Goal: Task Accomplishment & Management: Manage account settings

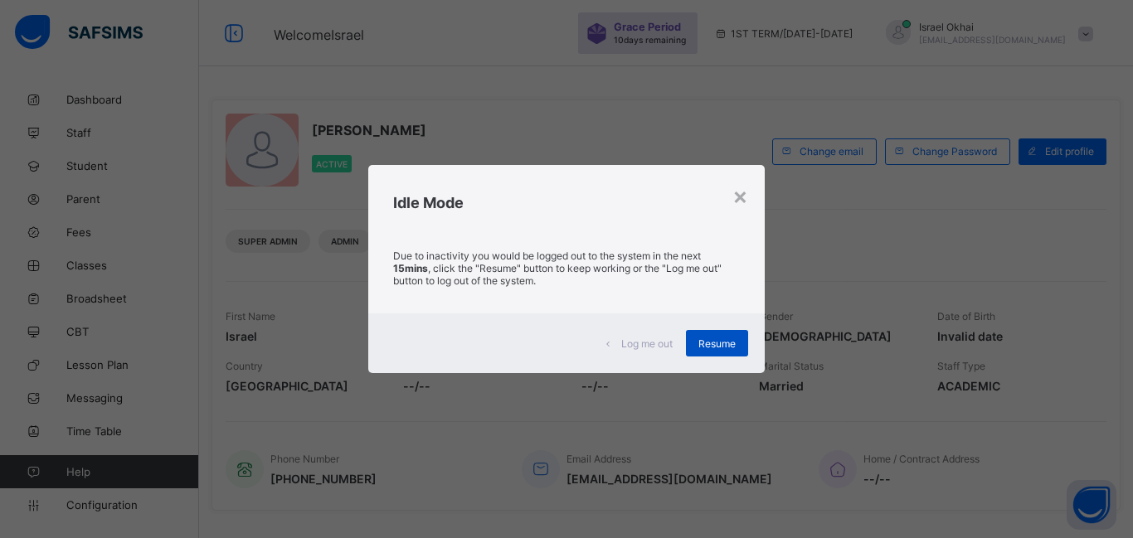
click at [719, 353] on div "Resume" at bounding box center [717, 343] width 62 height 27
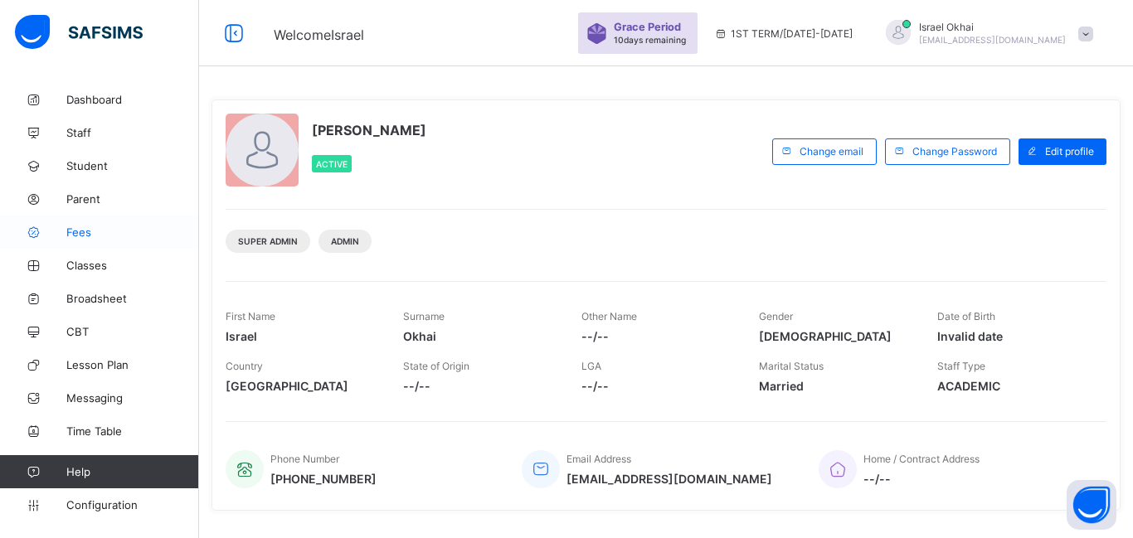
click at [73, 236] on span "Fees" at bounding box center [132, 232] width 133 height 13
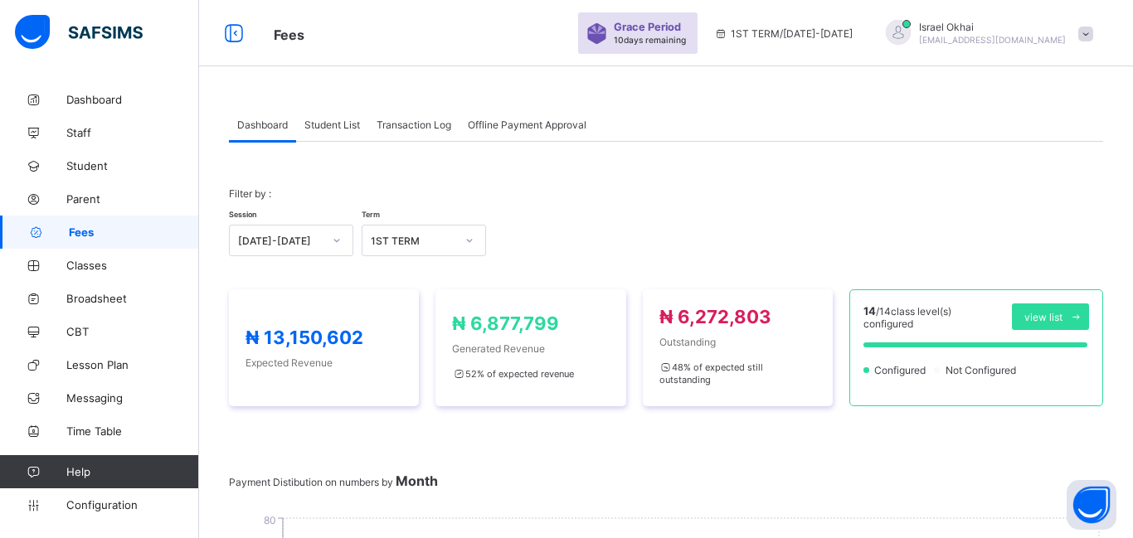
click at [338, 129] on span "Student List" at bounding box center [332, 125] width 56 height 12
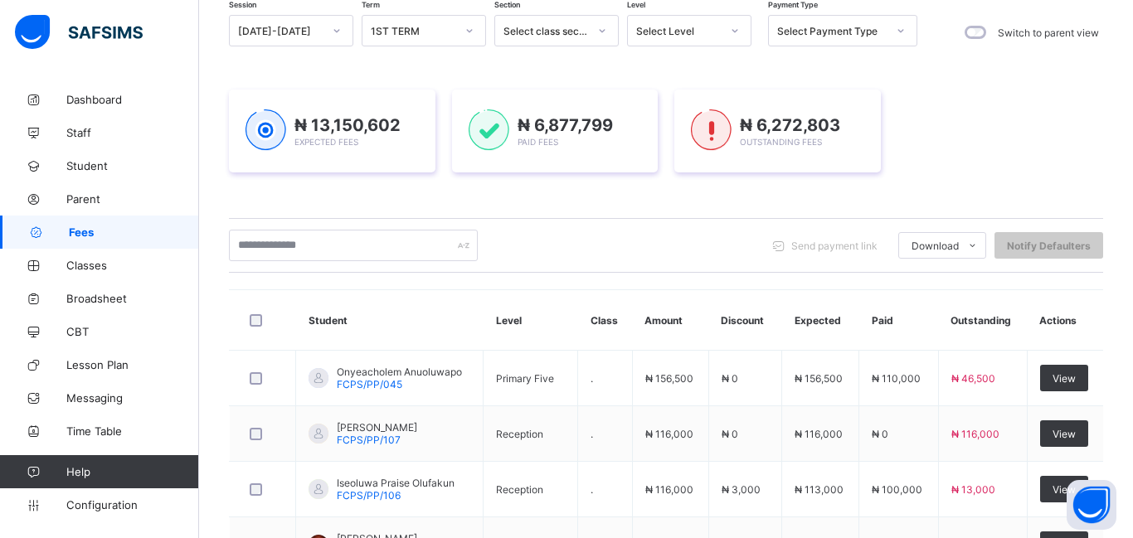
scroll to position [147, 0]
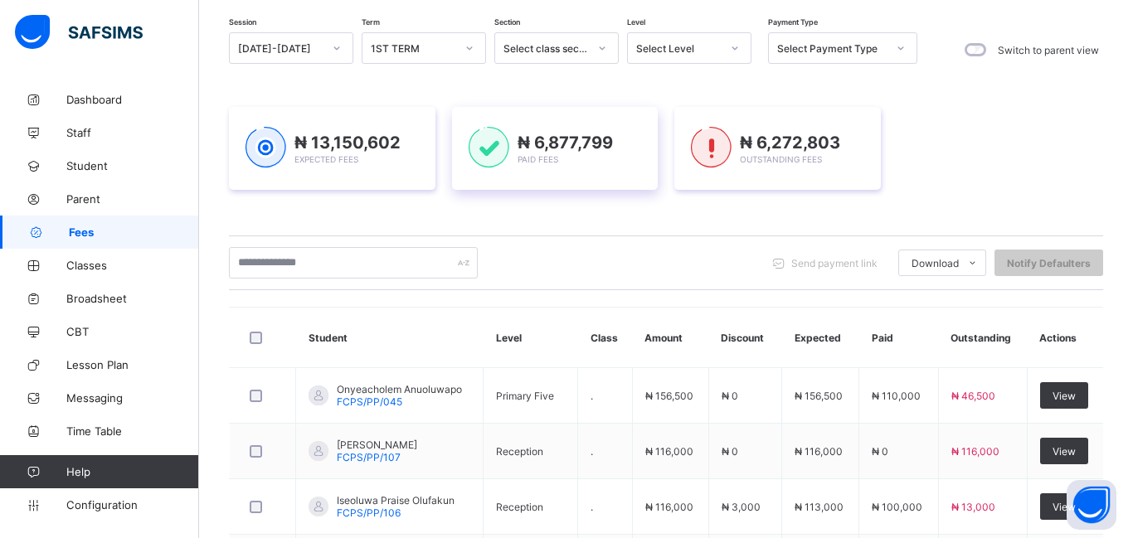
click at [500, 107] on div "₦ 6,877,799 Paid Fees" at bounding box center [555, 148] width 206 height 83
click at [678, 53] on div "Select Level" at bounding box center [678, 48] width 85 height 12
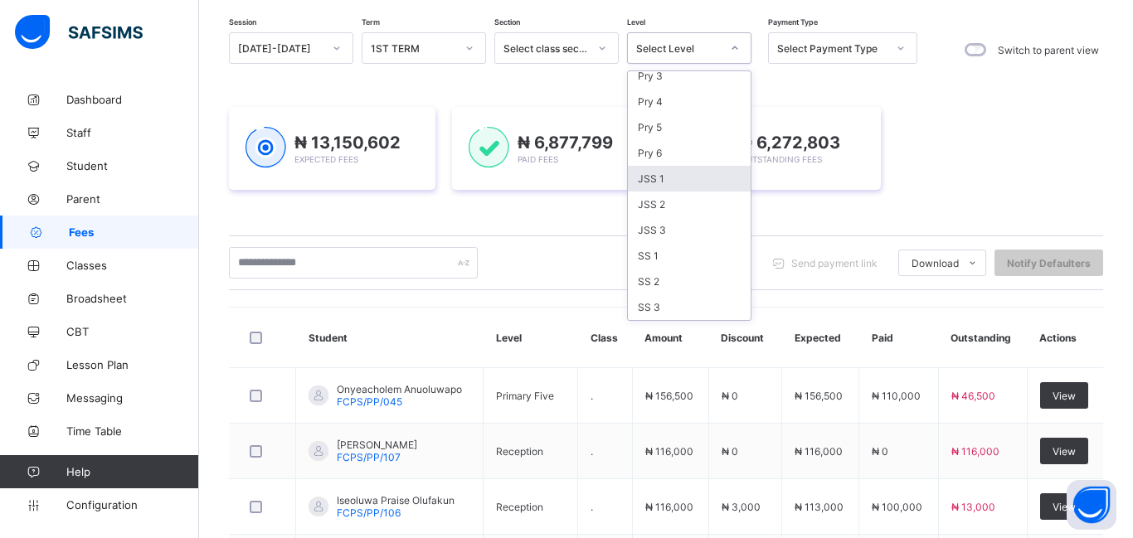
click at [681, 172] on div "JSS 1" at bounding box center [689, 179] width 123 height 26
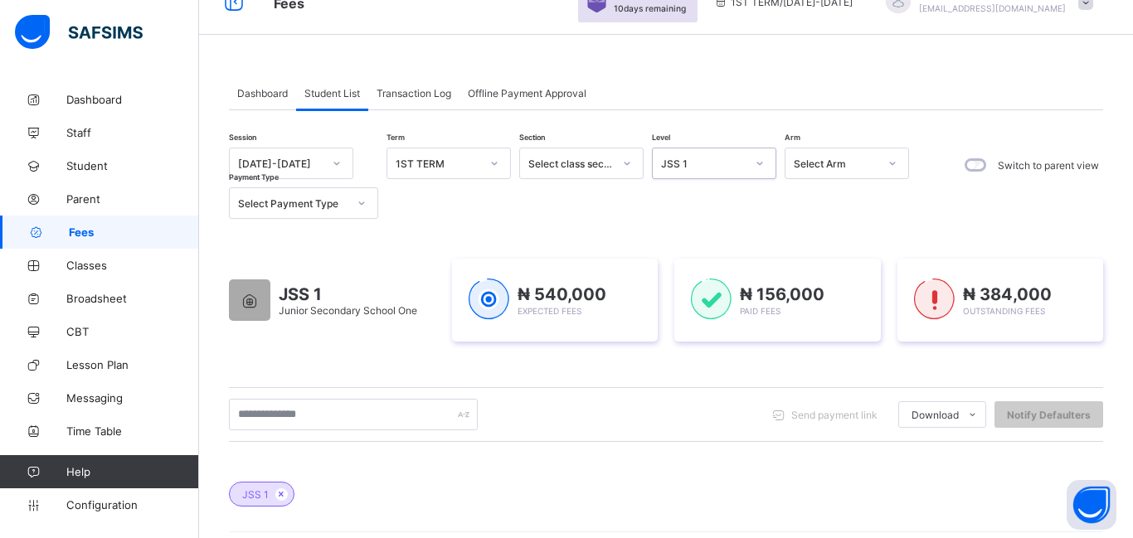
scroll to position [22, 0]
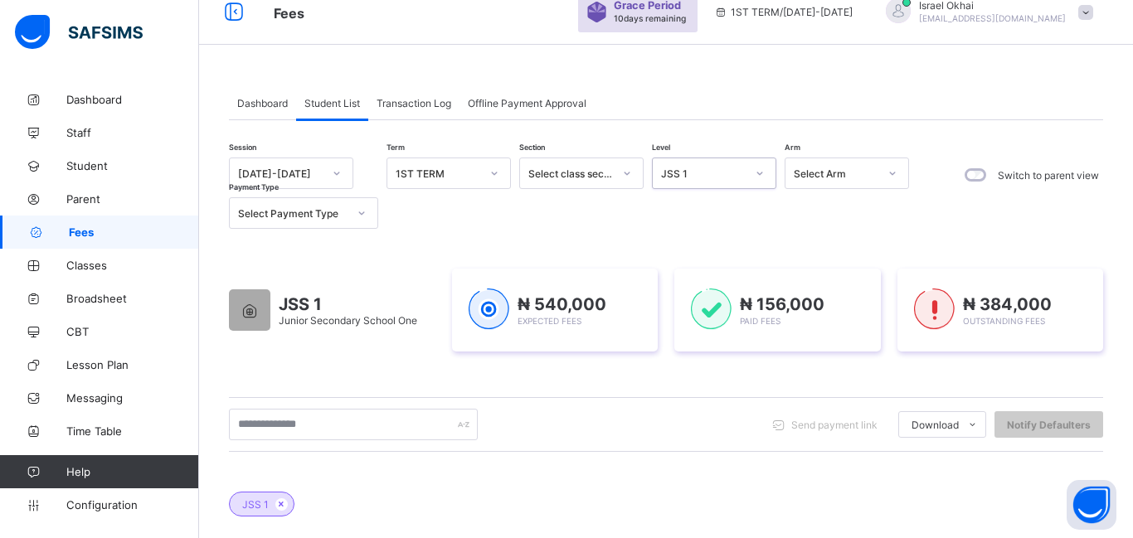
click at [719, 183] on div "JSS 1" at bounding box center [698, 173] width 91 height 23
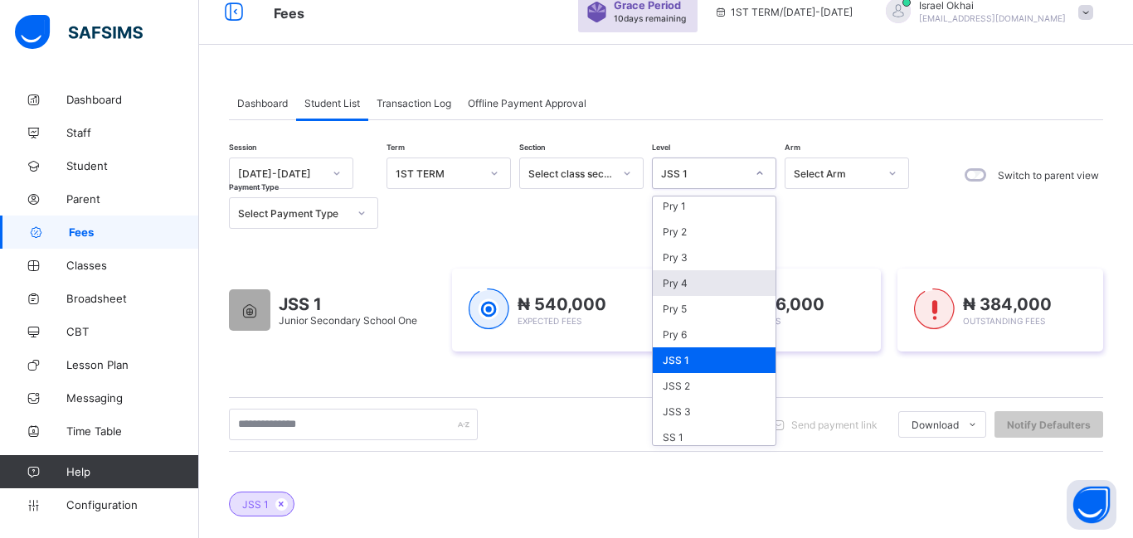
scroll to position [188, 0]
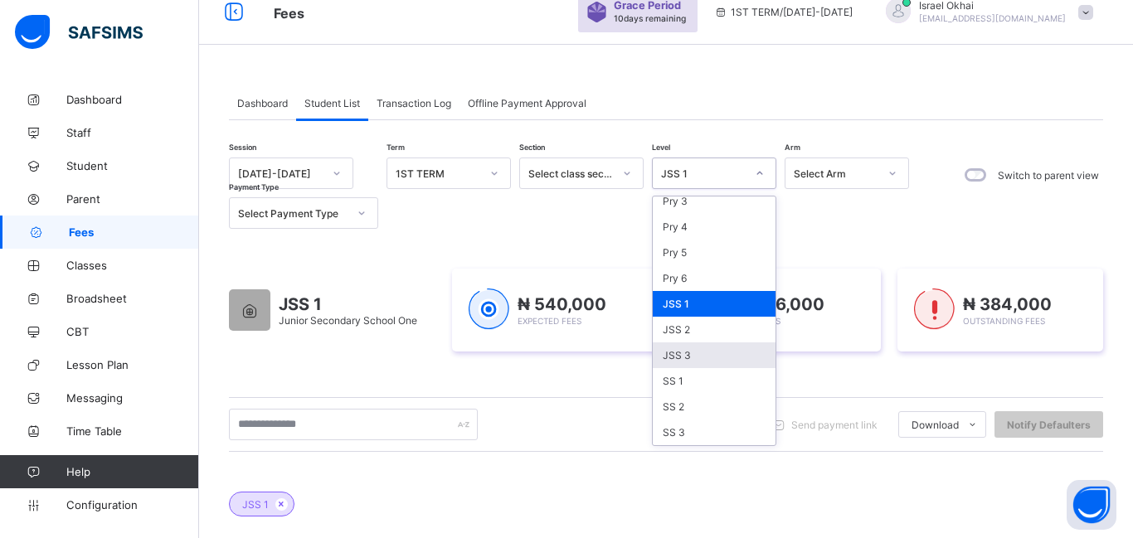
click at [723, 355] on div "JSS 3" at bounding box center [714, 355] width 123 height 26
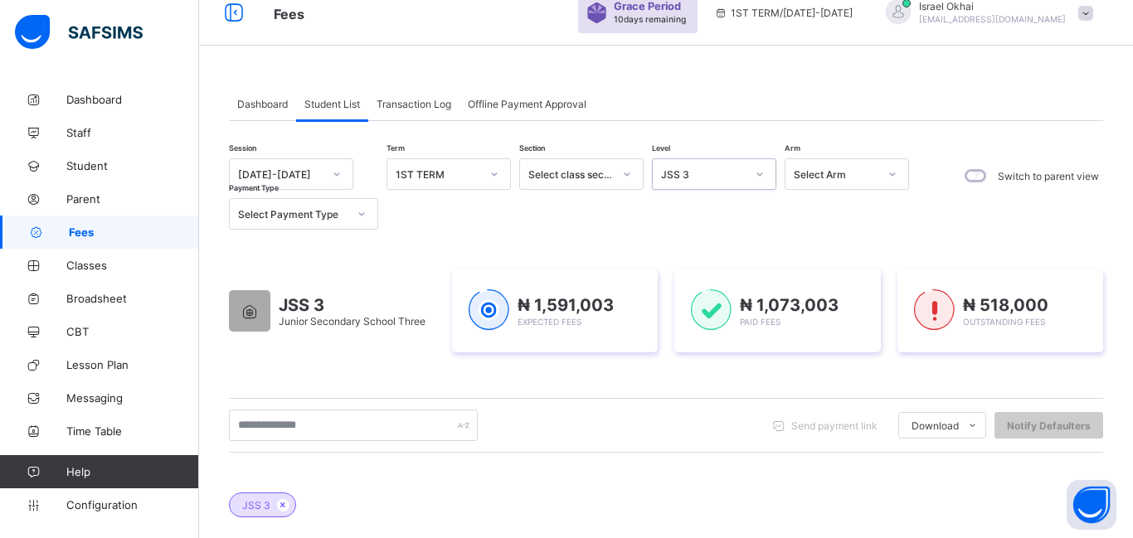
scroll to position [0, 0]
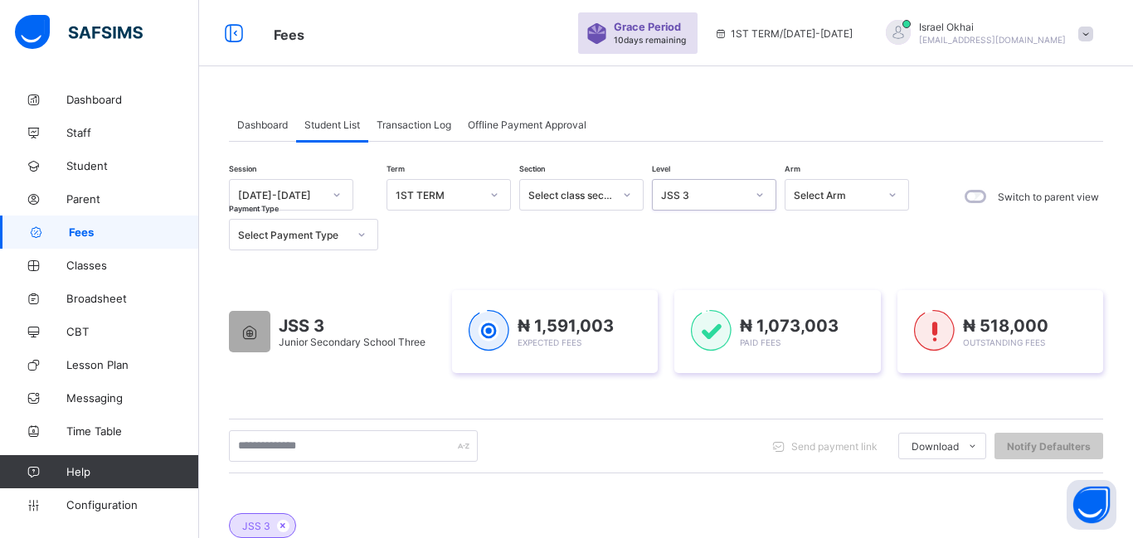
click at [701, 211] on div "Session [DATE]-[DATE] Term 1ST TERM Section Select class section Level option J…" at bounding box center [573, 214] width 688 height 71
click at [701, 202] on div "JSS 3" at bounding box center [698, 194] width 91 height 23
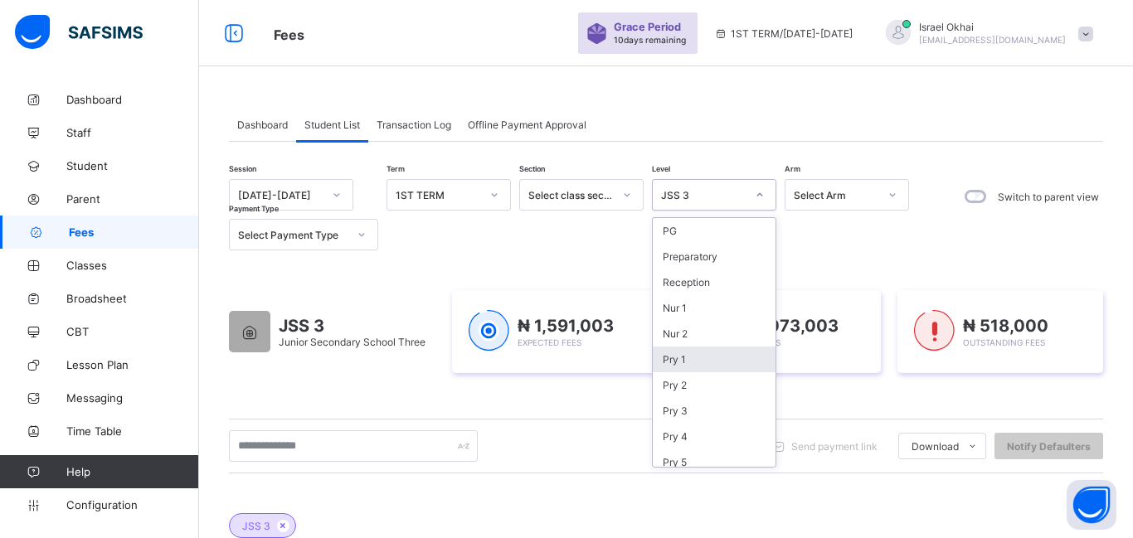
scroll to position [188, 0]
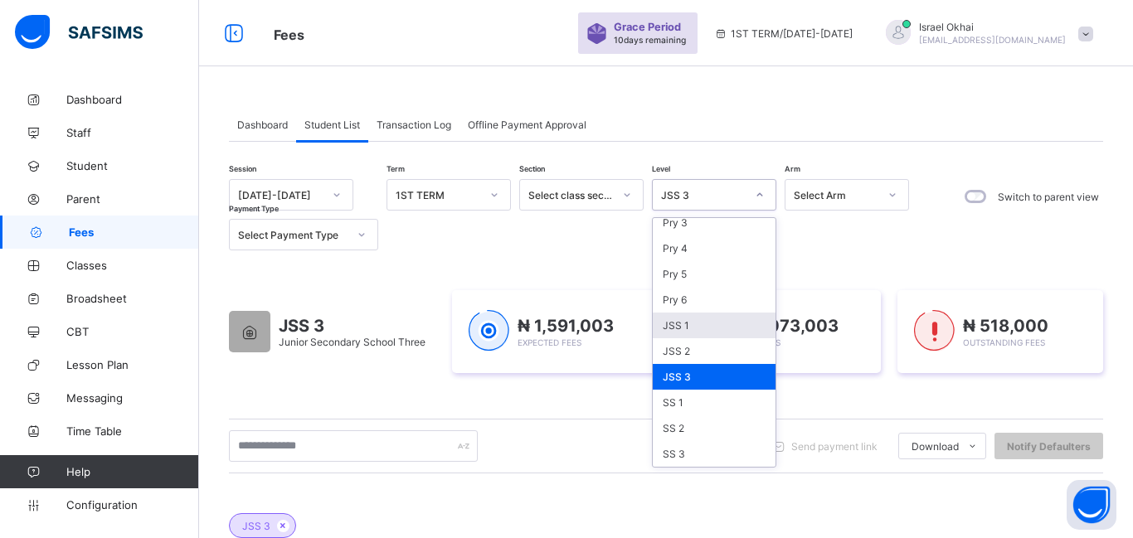
click at [716, 323] on div "JSS 1" at bounding box center [714, 326] width 123 height 26
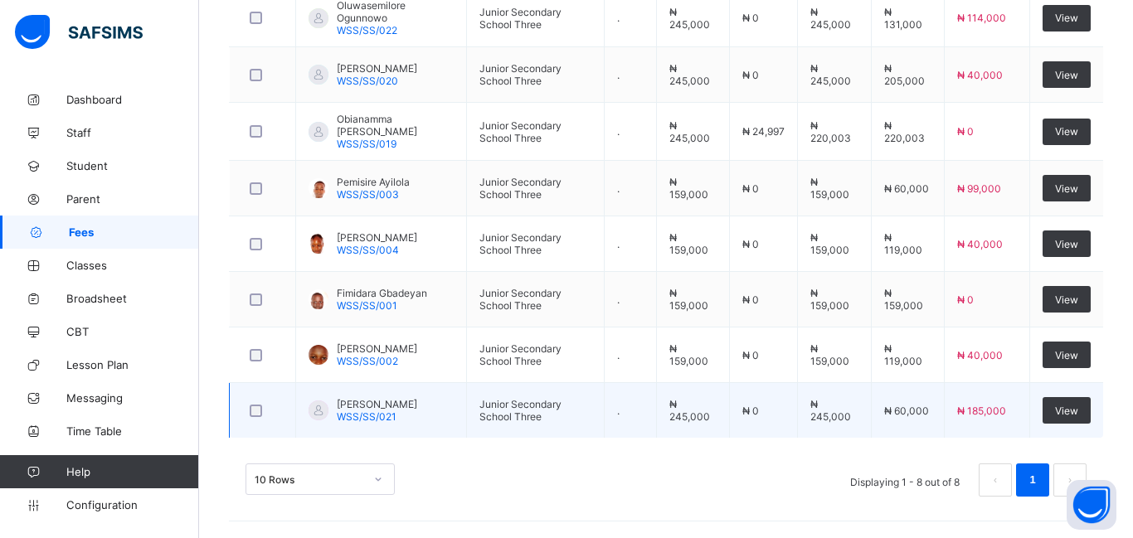
scroll to position [0, 0]
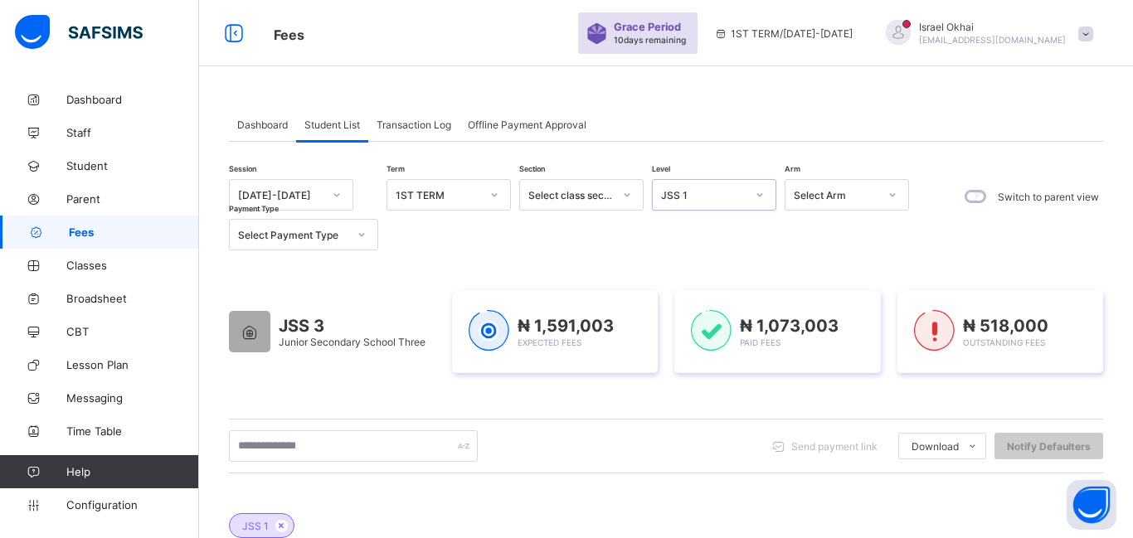
click at [700, 195] on div "JSS 1" at bounding box center [703, 195] width 85 height 12
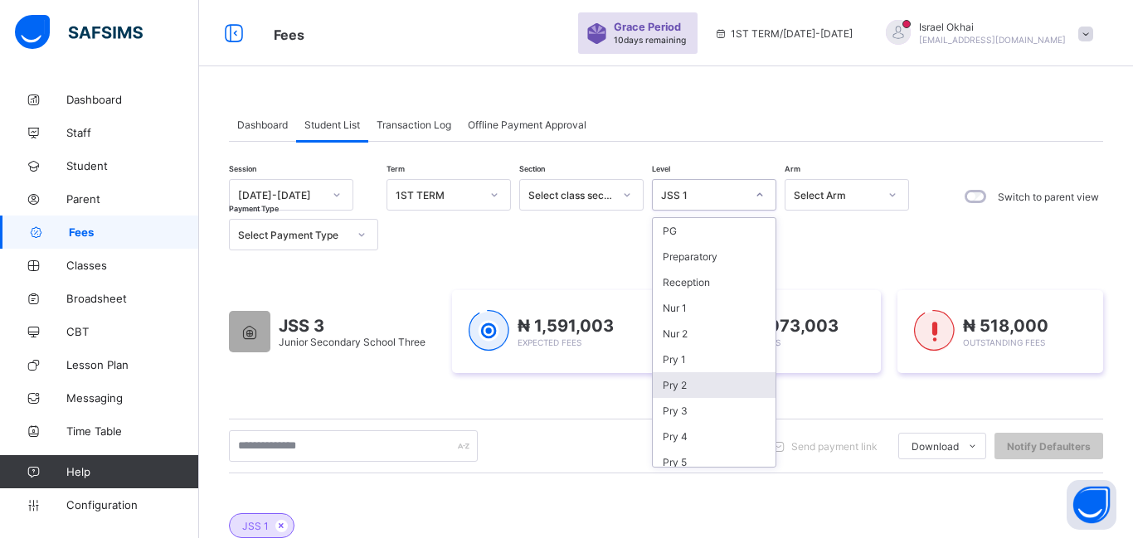
scroll to position [188, 0]
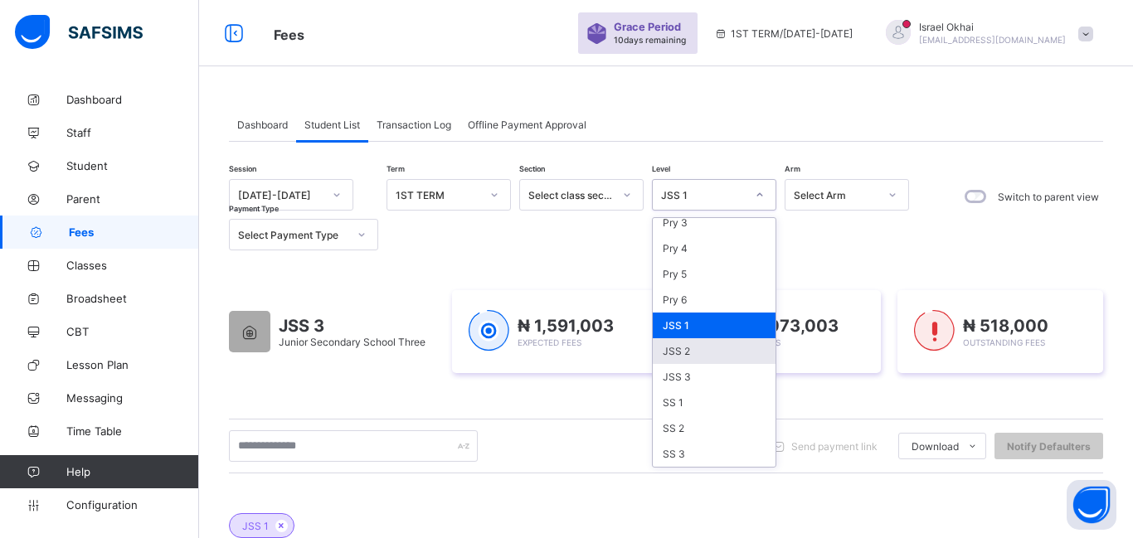
click at [701, 352] on div "JSS 2" at bounding box center [714, 351] width 123 height 26
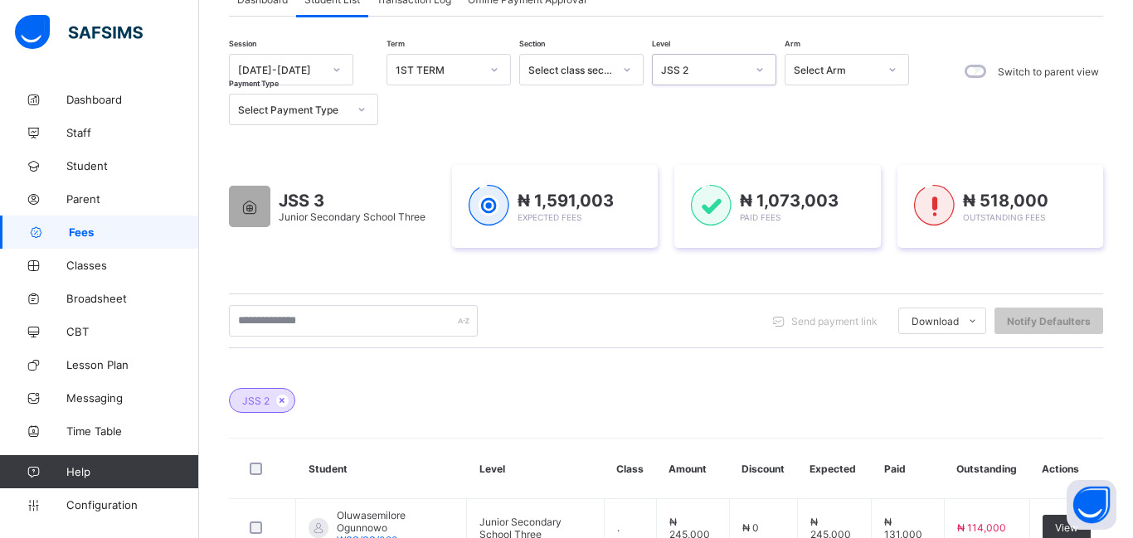
scroll to position [0, 0]
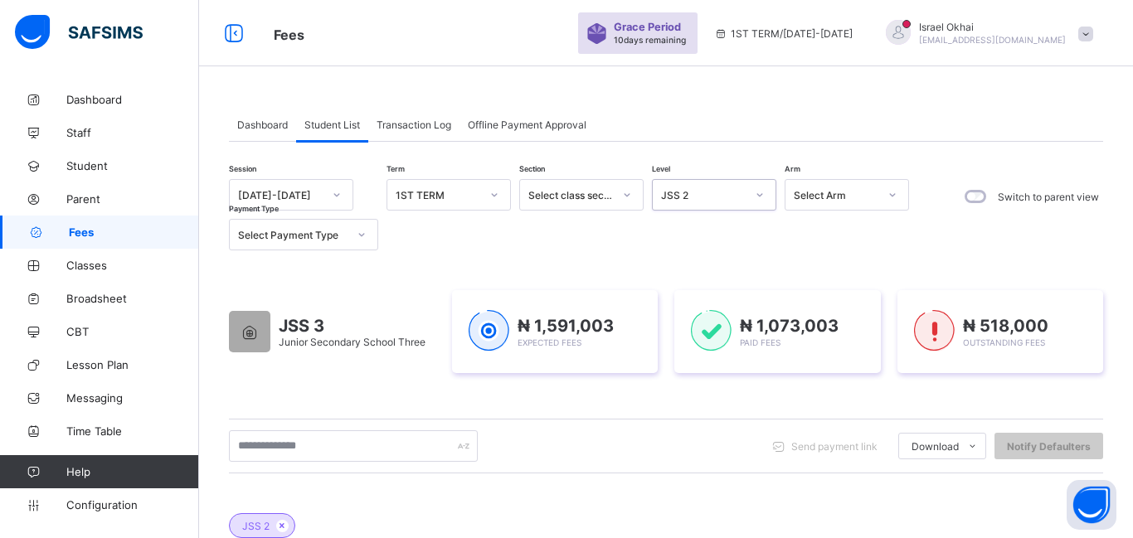
click at [728, 209] on div "JSS 2" at bounding box center [714, 195] width 124 height 32
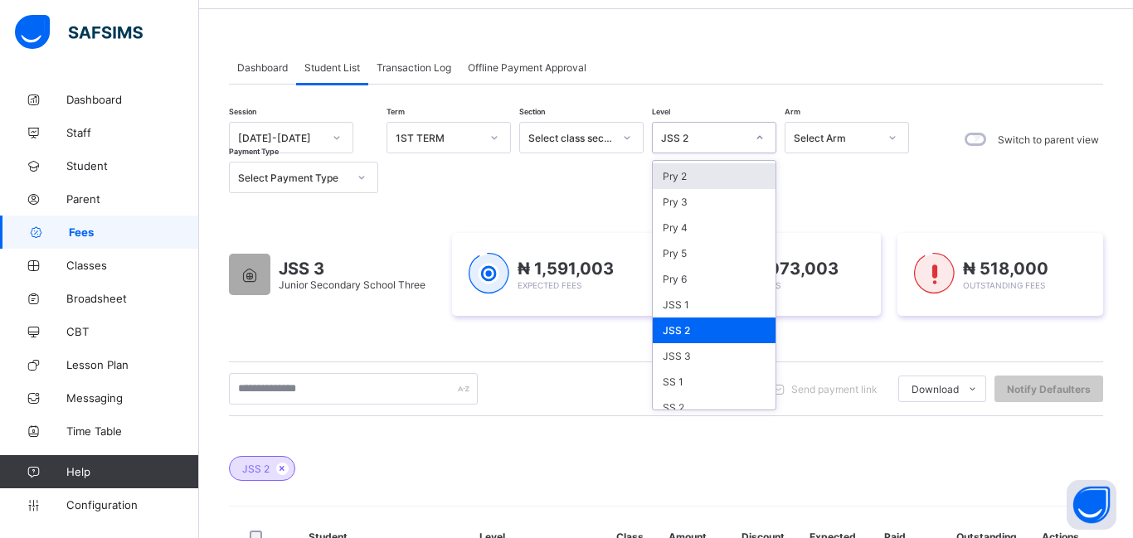
scroll to position [153, 0]
click at [715, 303] on div "JSS 1" at bounding box center [714, 303] width 123 height 26
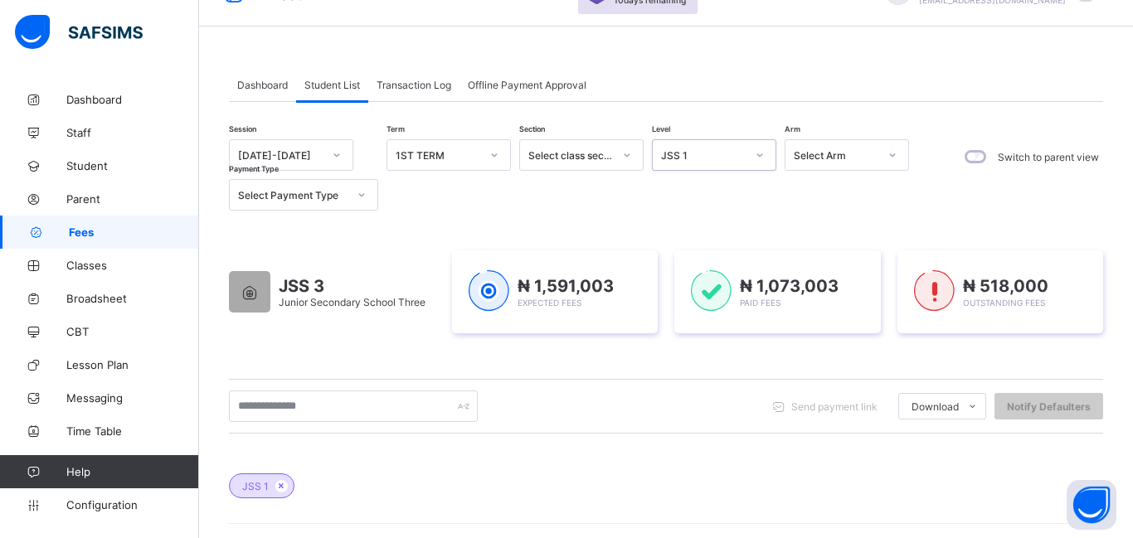
scroll to position [0, 0]
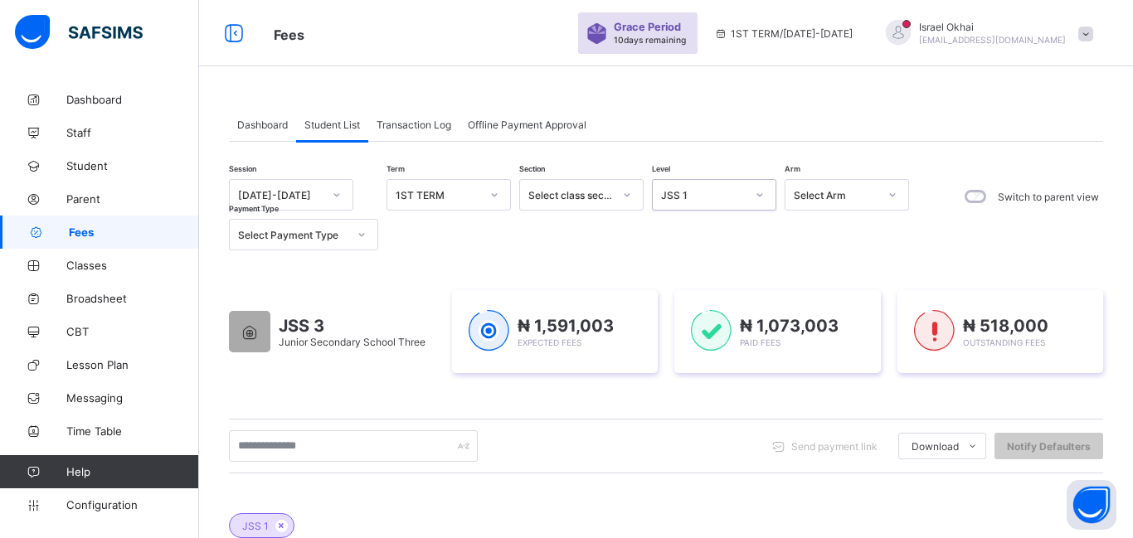
click at [725, 192] on div "JSS 1" at bounding box center [703, 195] width 85 height 12
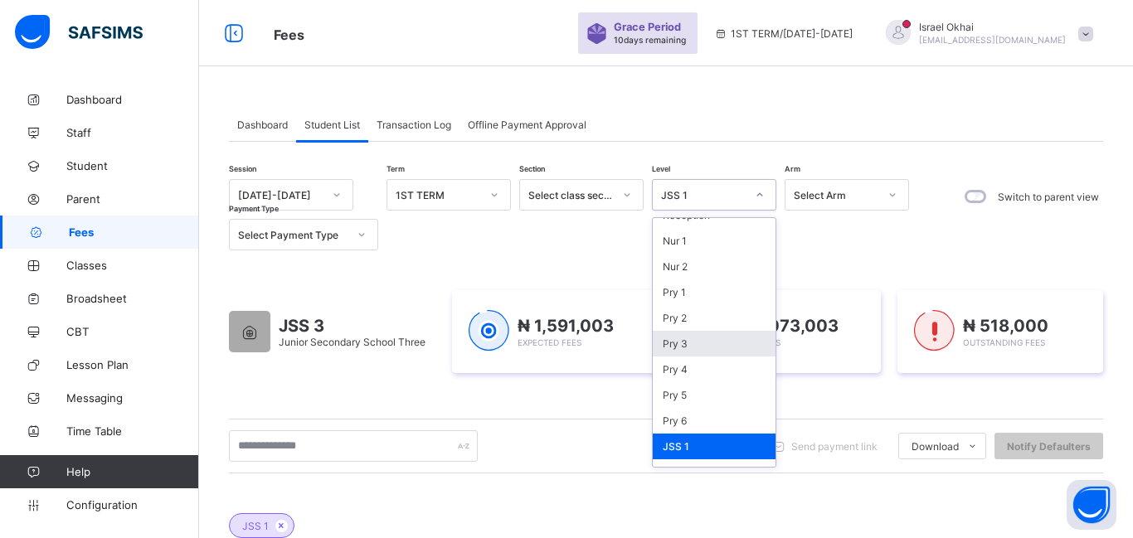
scroll to position [76, 0]
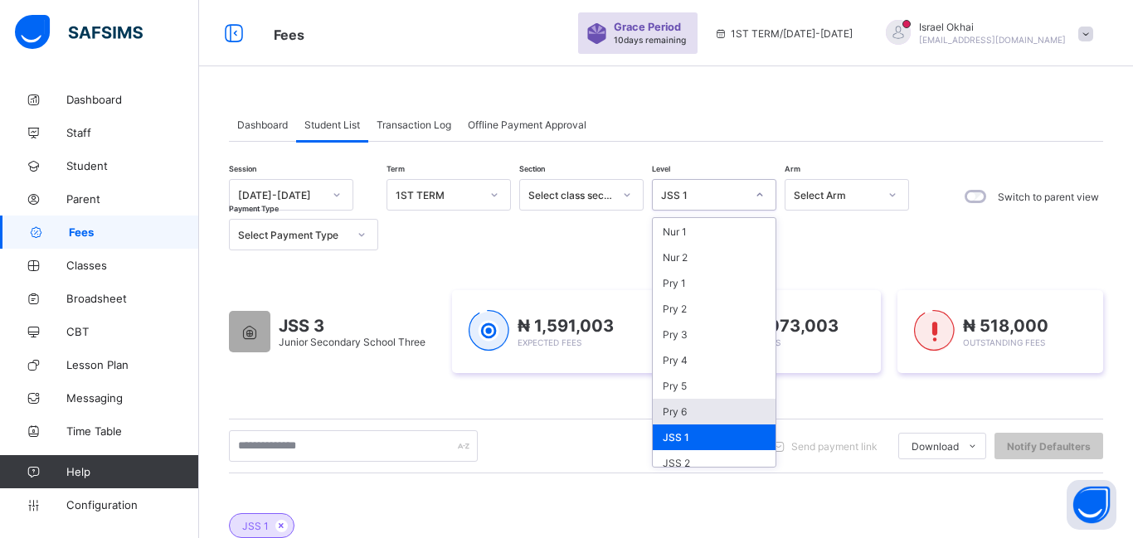
click at [711, 413] on div "Pry 6" at bounding box center [714, 412] width 123 height 26
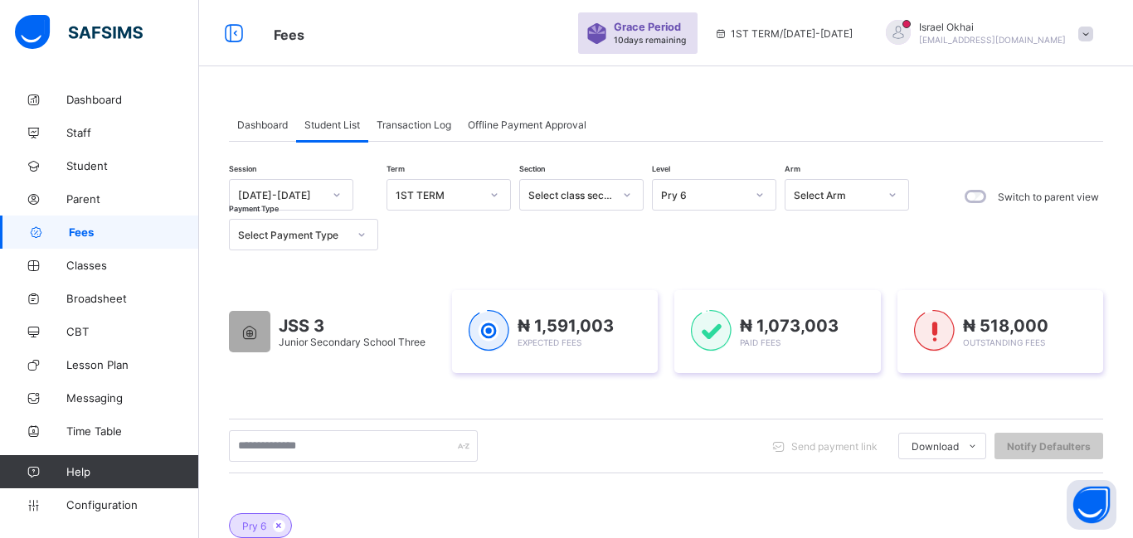
click at [881, 115] on div "Dashboard Student List Transaction Log Offline Payment Approval" at bounding box center [666, 125] width 874 height 34
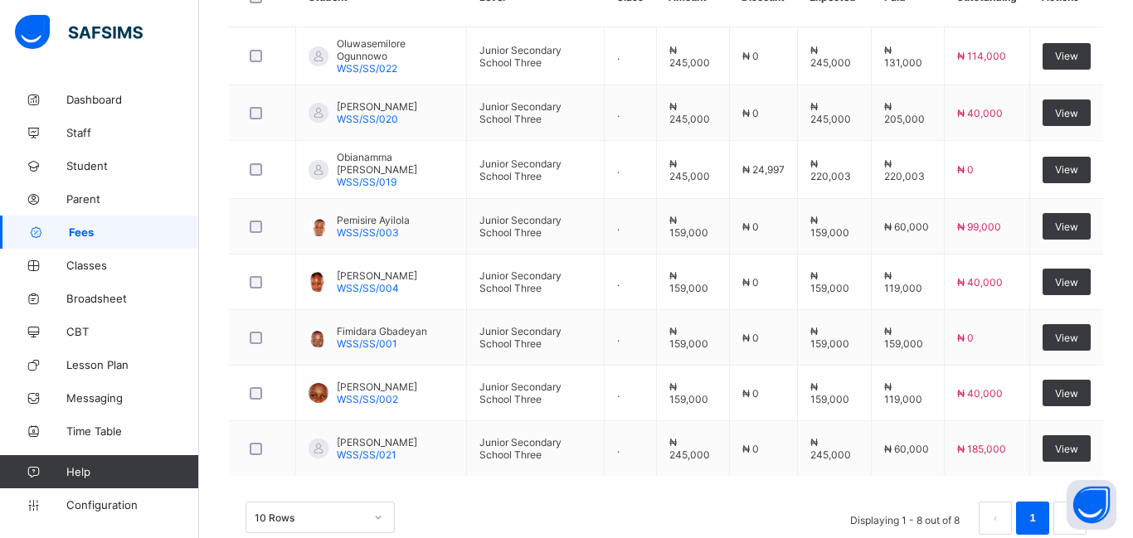
scroll to position [635, 0]
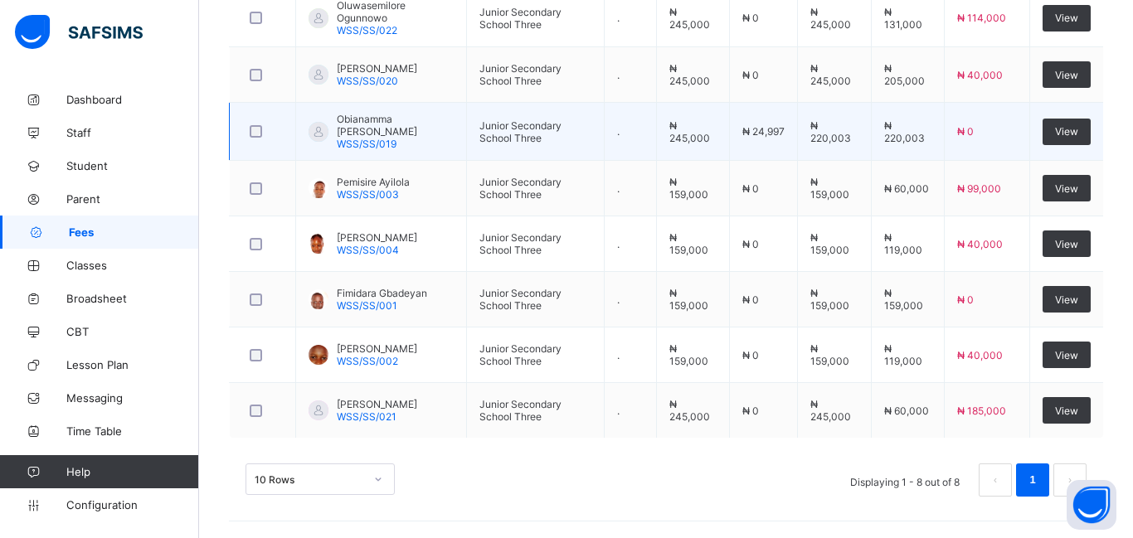
click at [813, 143] on td "₦ 220,003" at bounding box center [834, 132] width 75 height 58
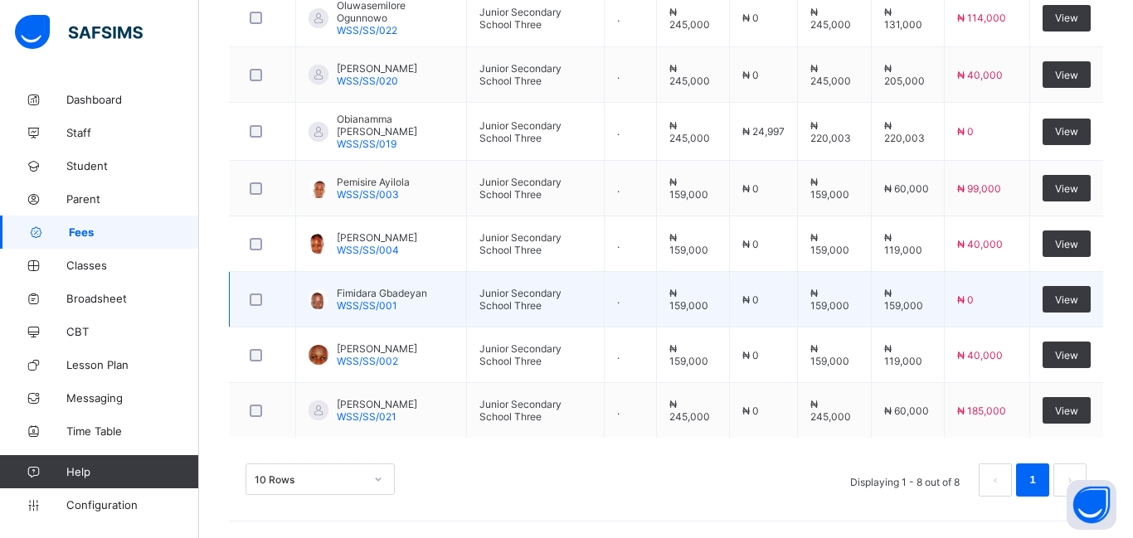
click at [871, 313] on td "₦ 159,000" at bounding box center [834, 300] width 75 height 56
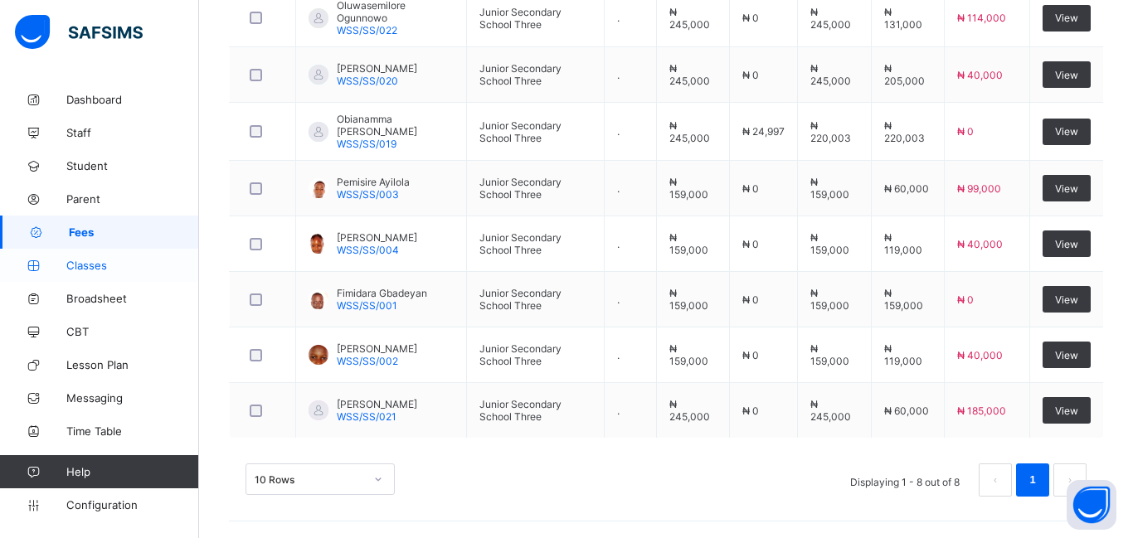
click at [96, 260] on span "Classes" at bounding box center [132, 265] width 133 height 13
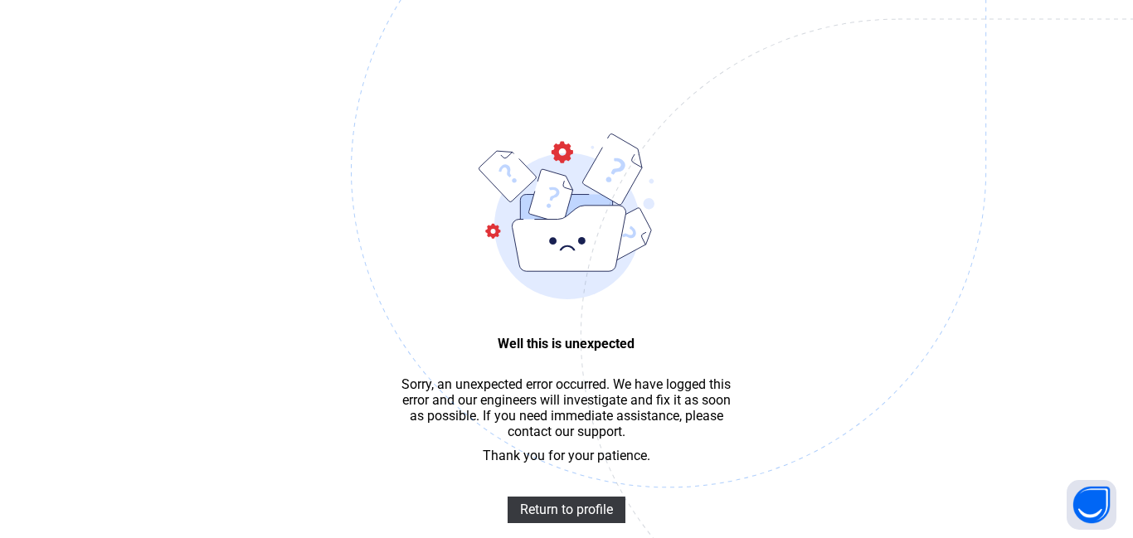
click at [562, 518] on img at bounding box center [783, 253] width 865 height 802
click at [552, 507] on span "Return to profile" at bounding box center [566, 510] width 93 height 16
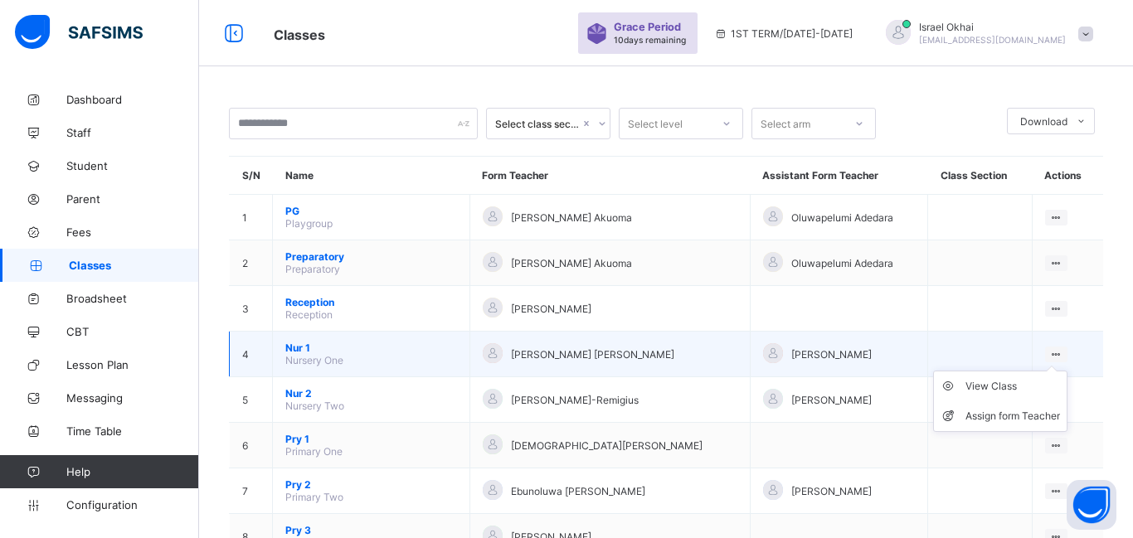
click at [1051, 371] on ul "View Class Assign form Teacher" at bounding box center [1000, 401] width 134 height 61
click at [999, 381] on div "View Class" at bounding box center [1012, 386] width 95 height 17
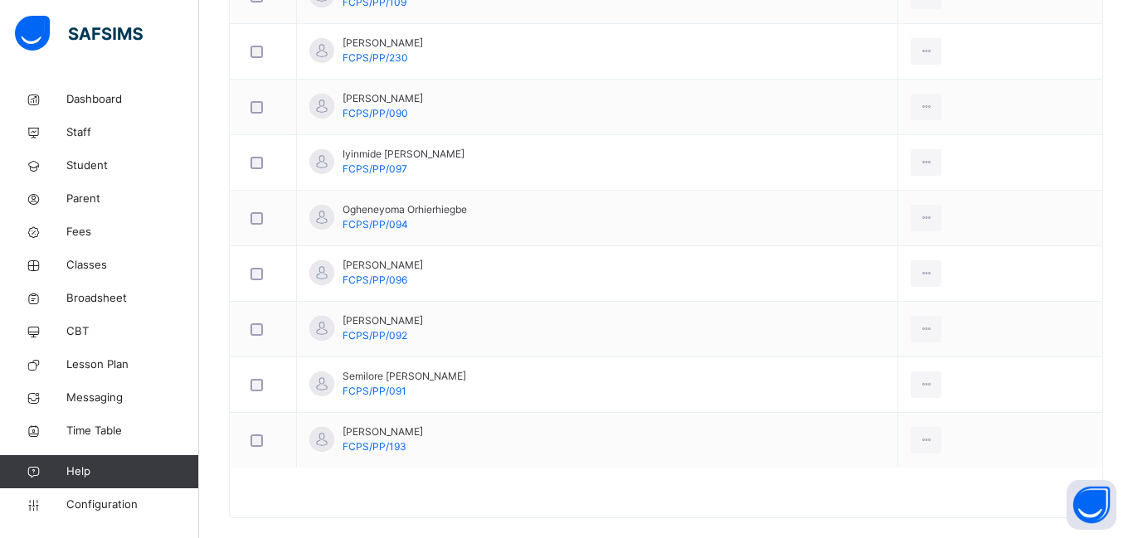
scroll to position [652, 0]
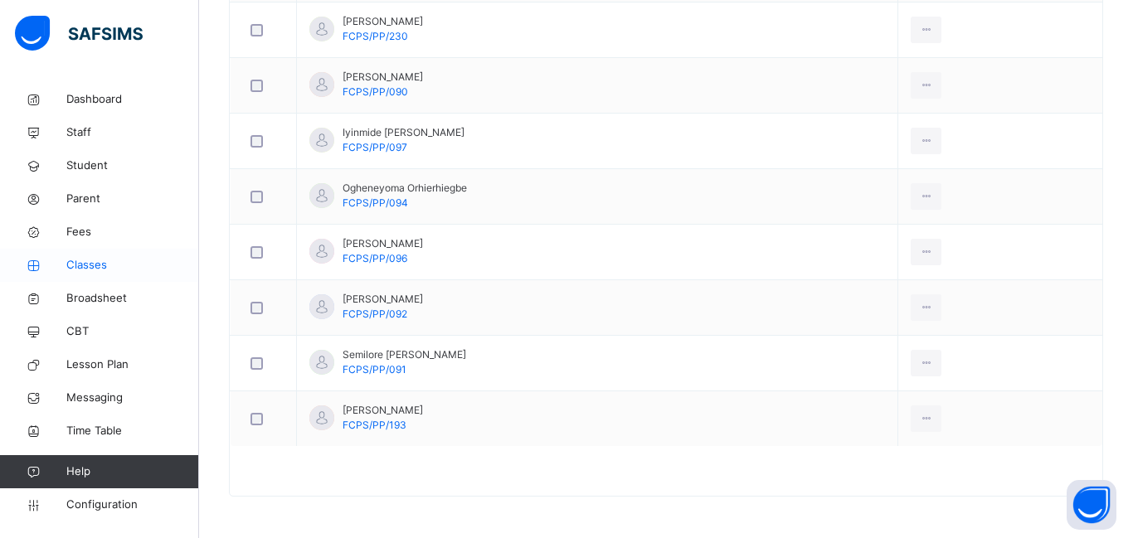
click at [99, 261] on span "Classes" at bounding box center [132, 265] width 133 height 17
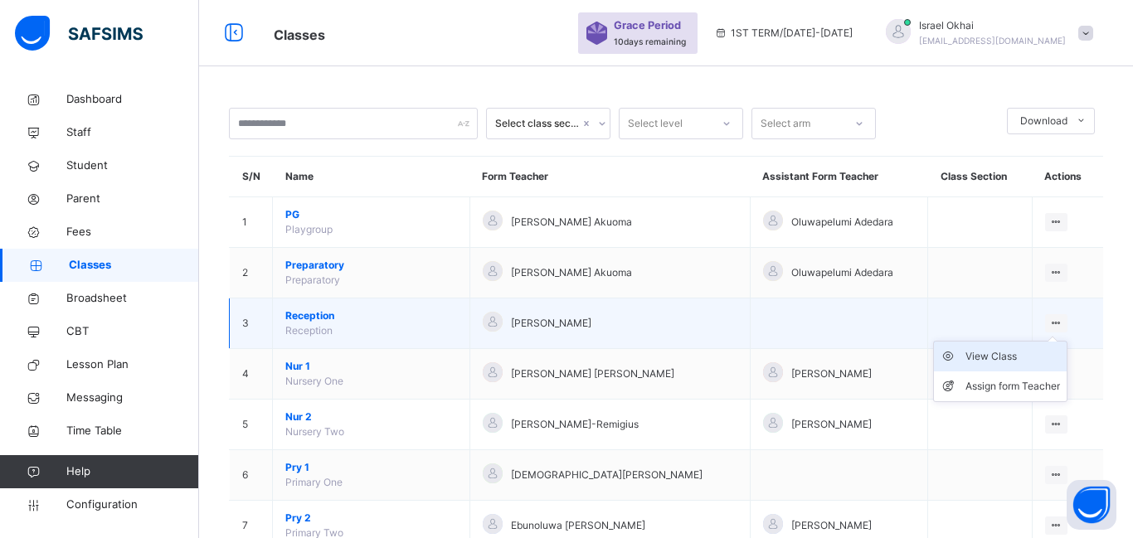
click at [1012, 358] on div "View Class" at bounding box center [1012, 356] width 95 height 17
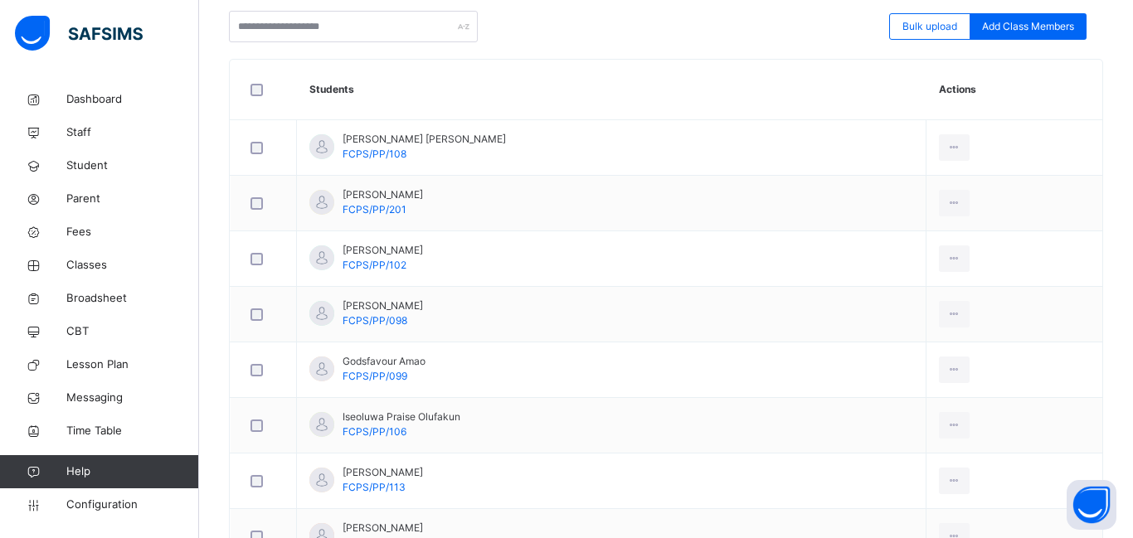
scroll to position [420, 0]
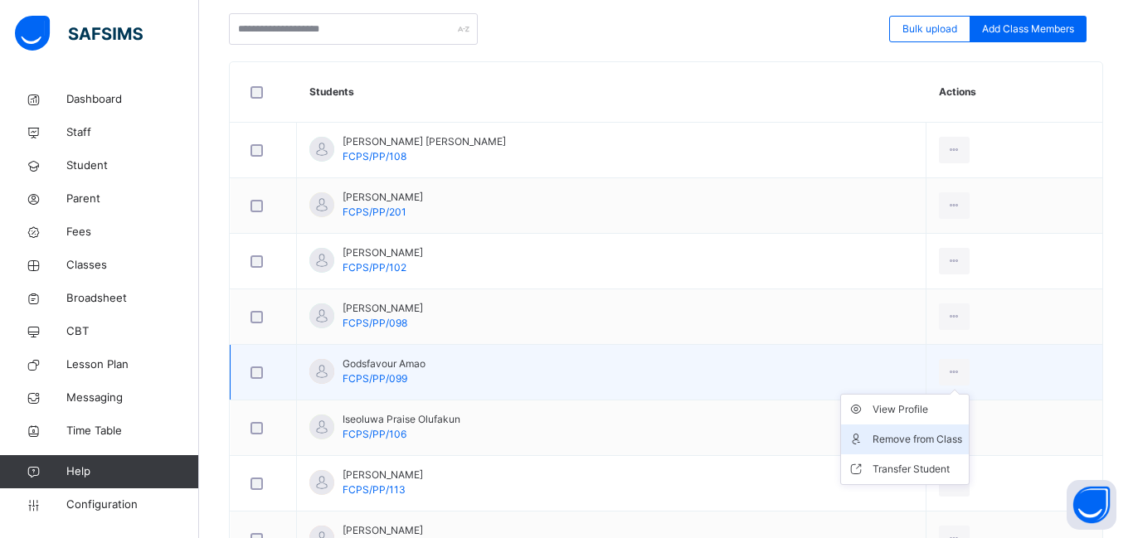
click at [895, 433] on div "Remove from Class" at bounding box center [917, 439] width 90 height 17
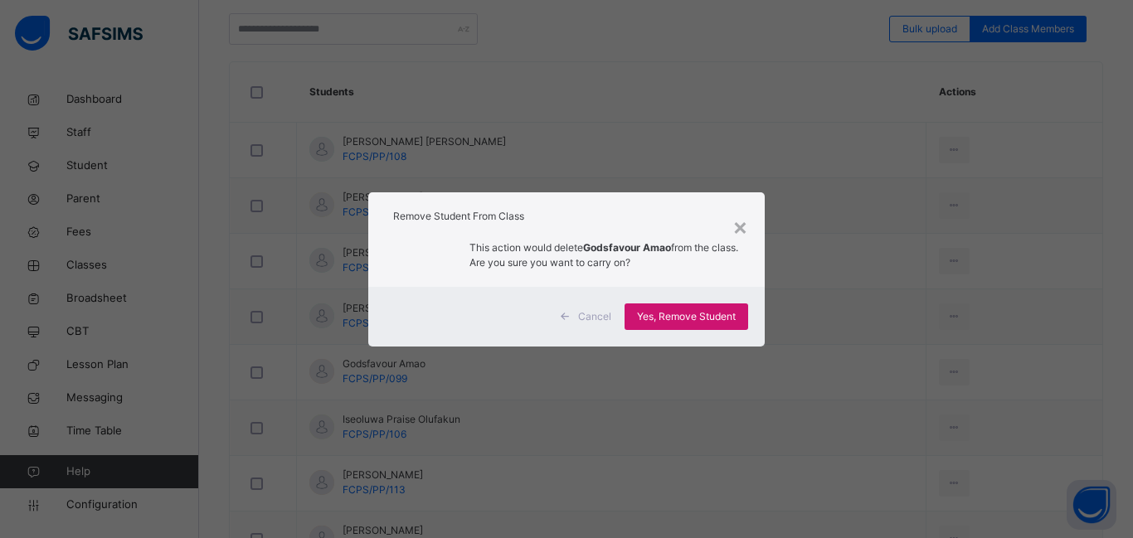
click at [682, 326] on div "Yes, Remove Student" at bounding box center [686, 316] width 124 height 27
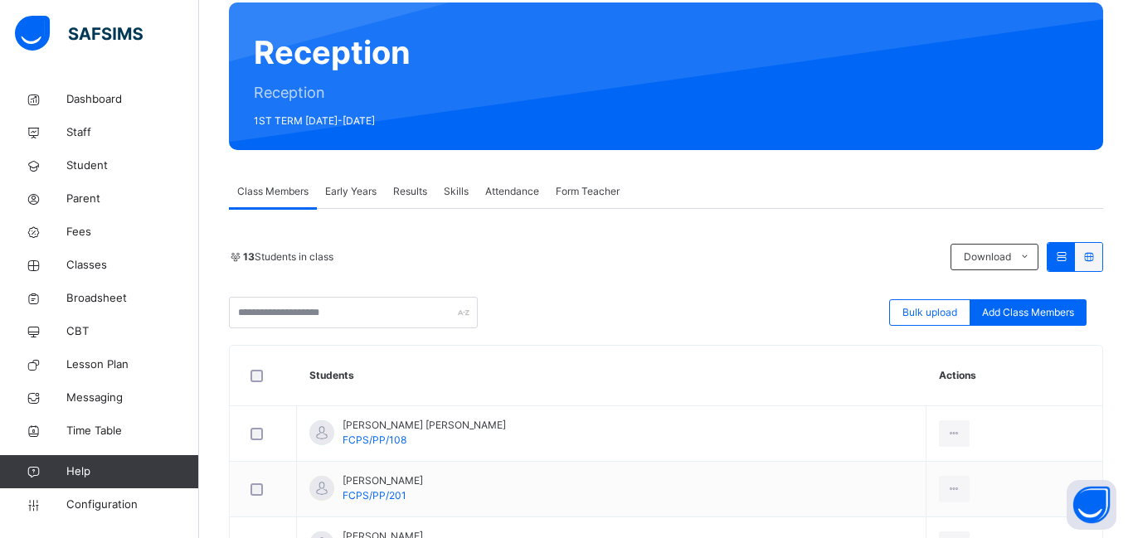
scroll to position [133, 0]
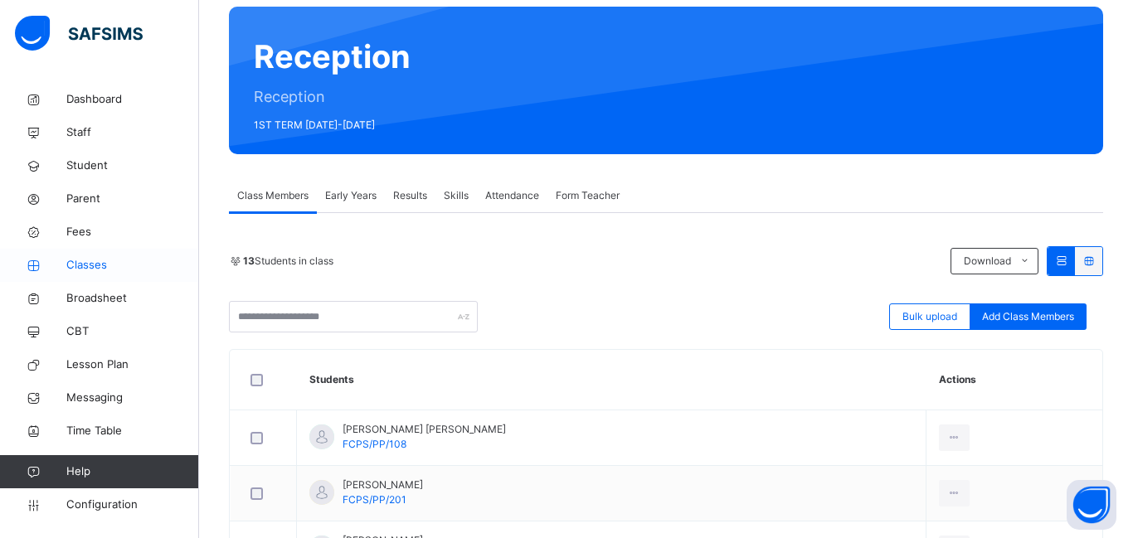
click at [61, 263] on icon at bounding box center [33, 266] width 66 height 12
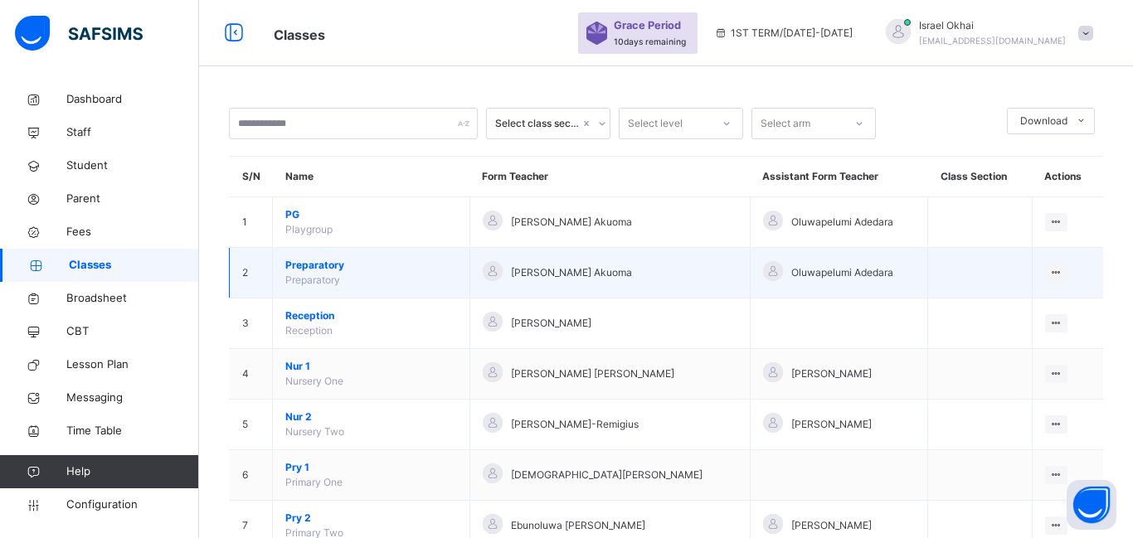
click at [321, 264] on span "Preparatory" at bounding box center [371, 265] width 172 height 15
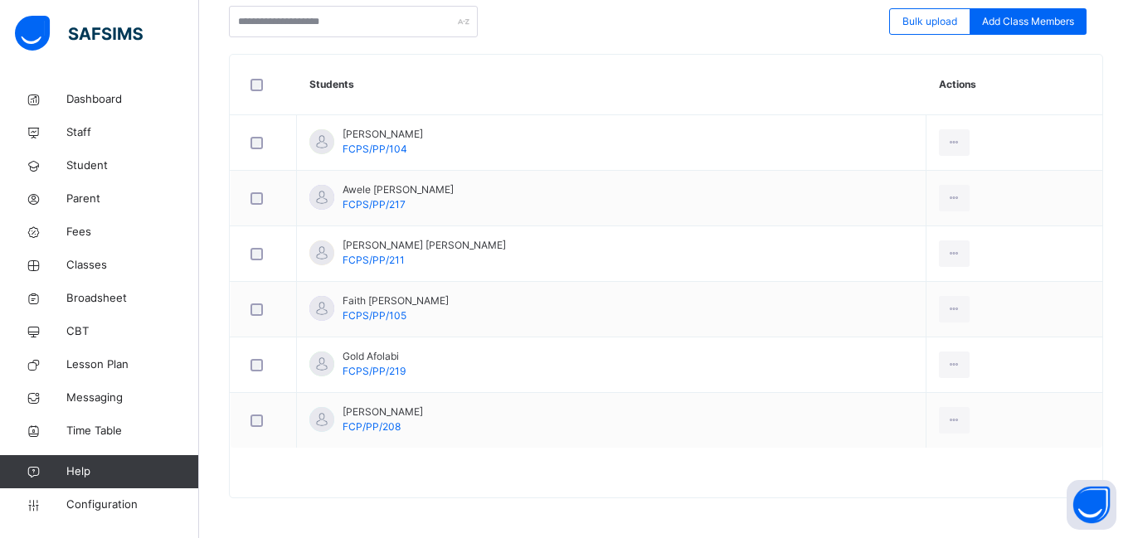
scroll to position [429, 0]
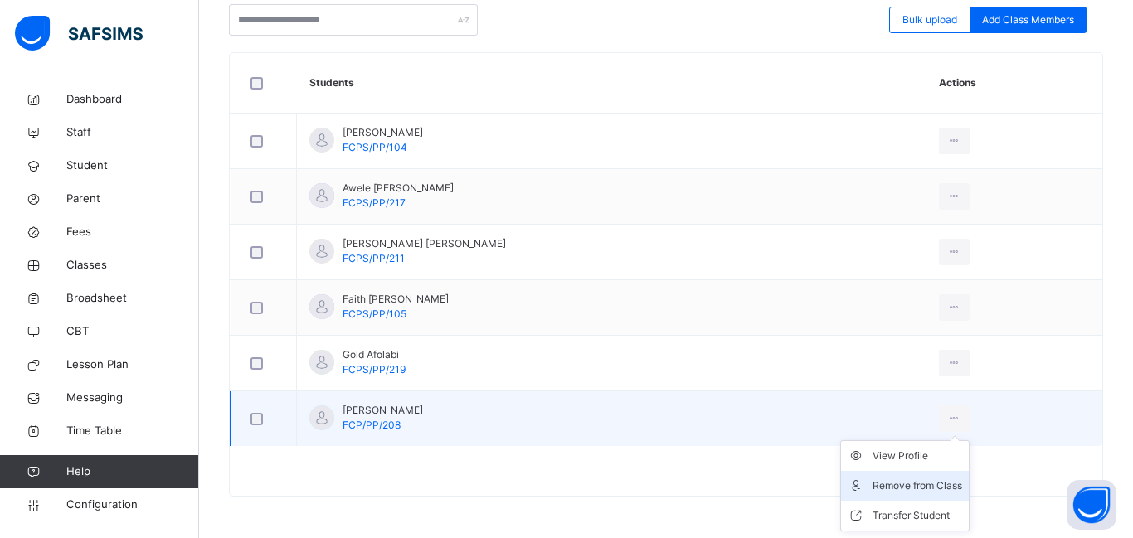
click at [905, 480] on div "Remove from Class" at bounding box center [917, 486] width 90 height 17
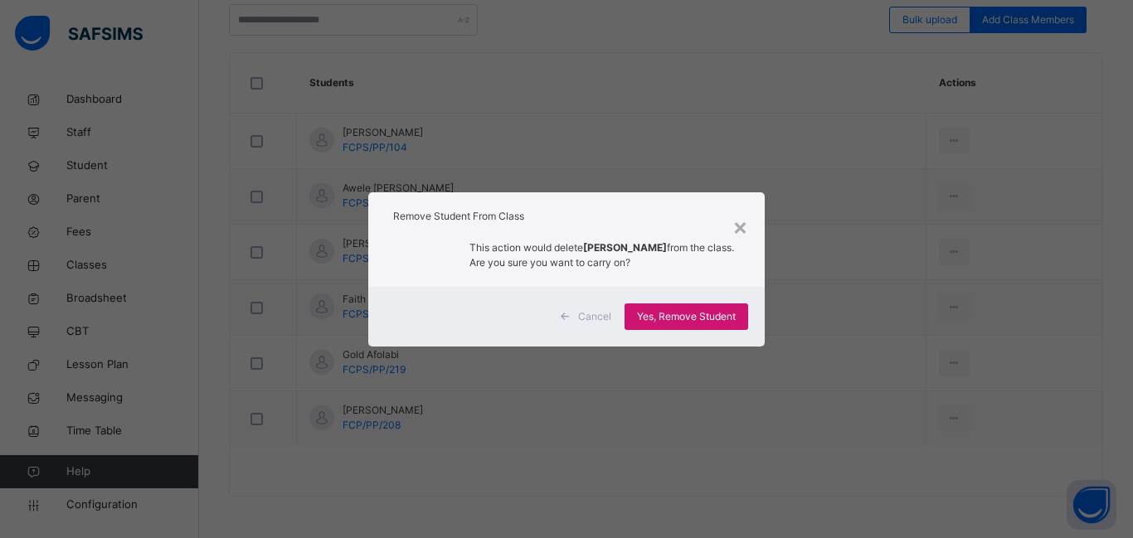
click at [715, 309] on span "Yes, Remove Student" at bounding box center [686, 316] width 99 height 15
click at [705, 315] on span "Yes, Remove Student" at bounding box center [686, 316] width 99 height 15
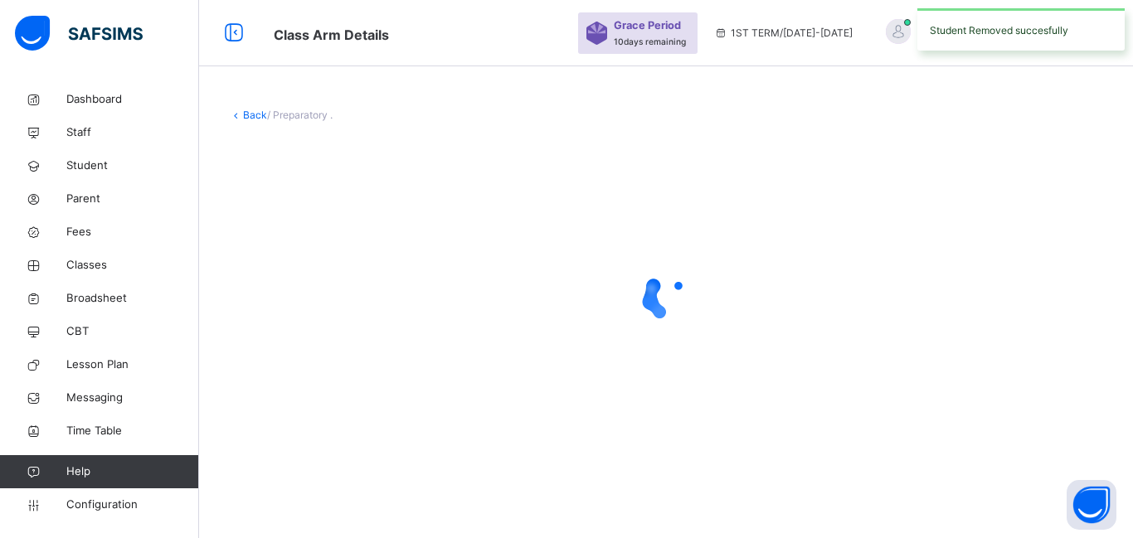
click at [705, 315] on div at bounding box center [666, 297] width 874 height 66
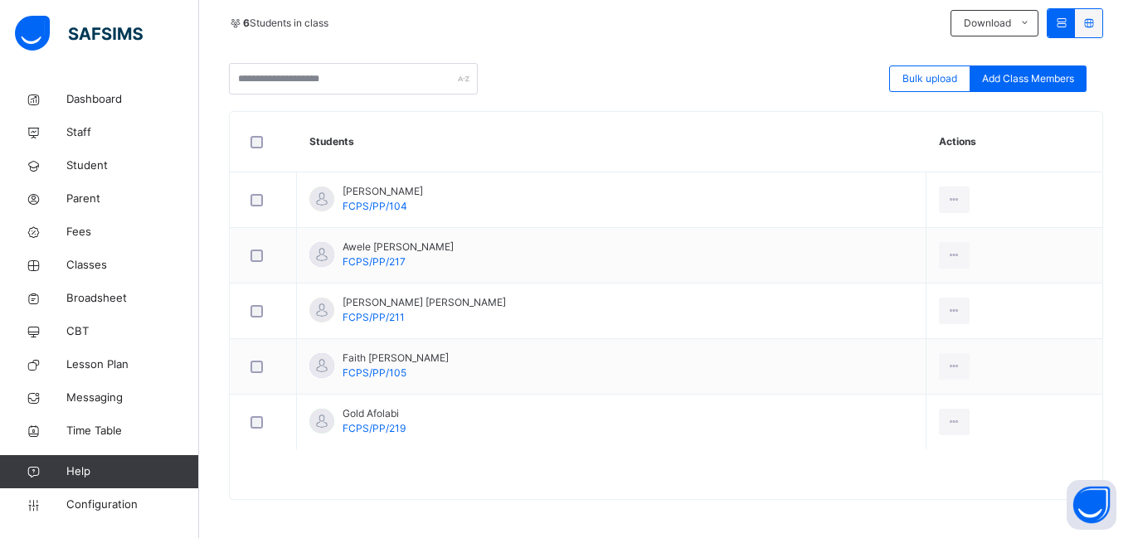
scroll to position [374, 0]
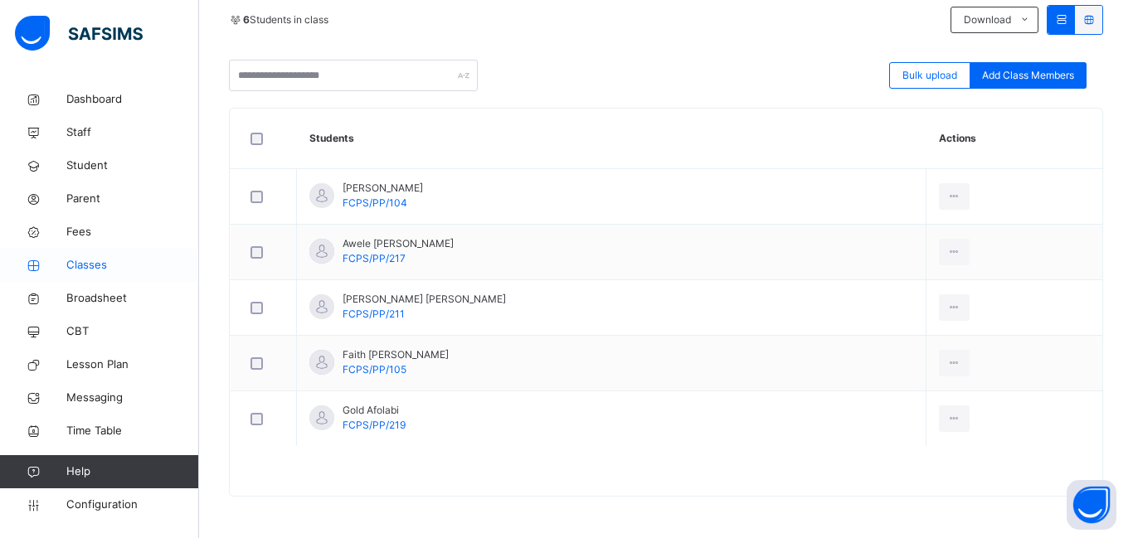
click at [100, 258] on span "Classes" at bounding box center [132, 265] width 133 height 17
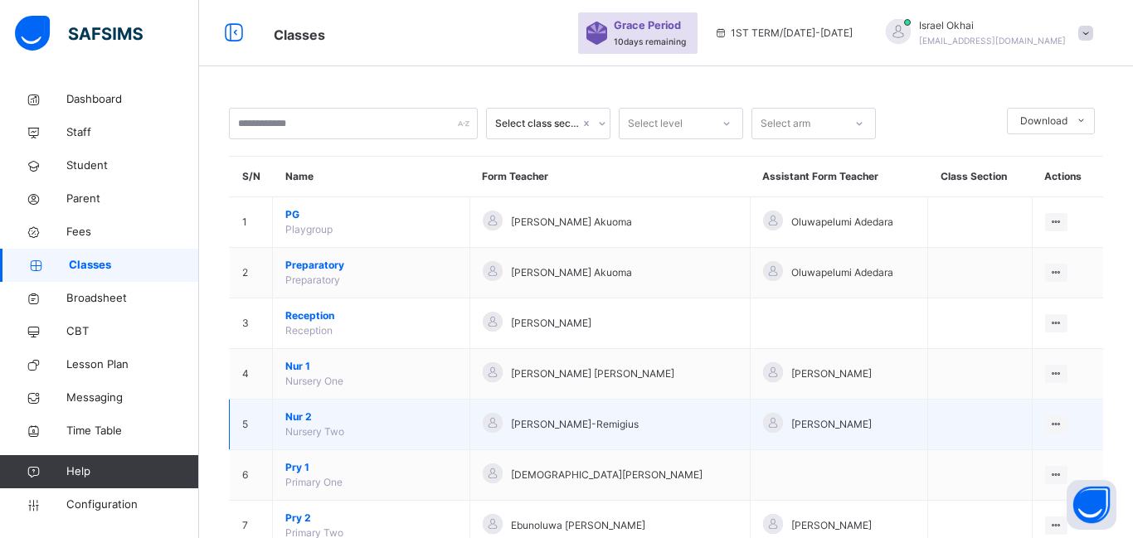
click at [309, 413] on span "Nur 2" at bounding box center [371, 417] width 172 height 15
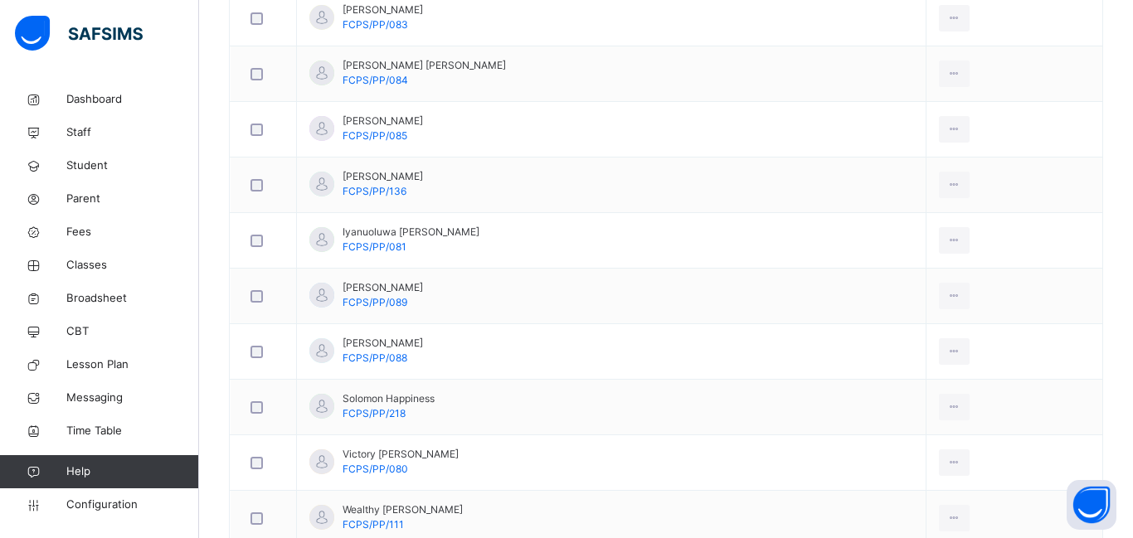
scroll to position [519, 0]
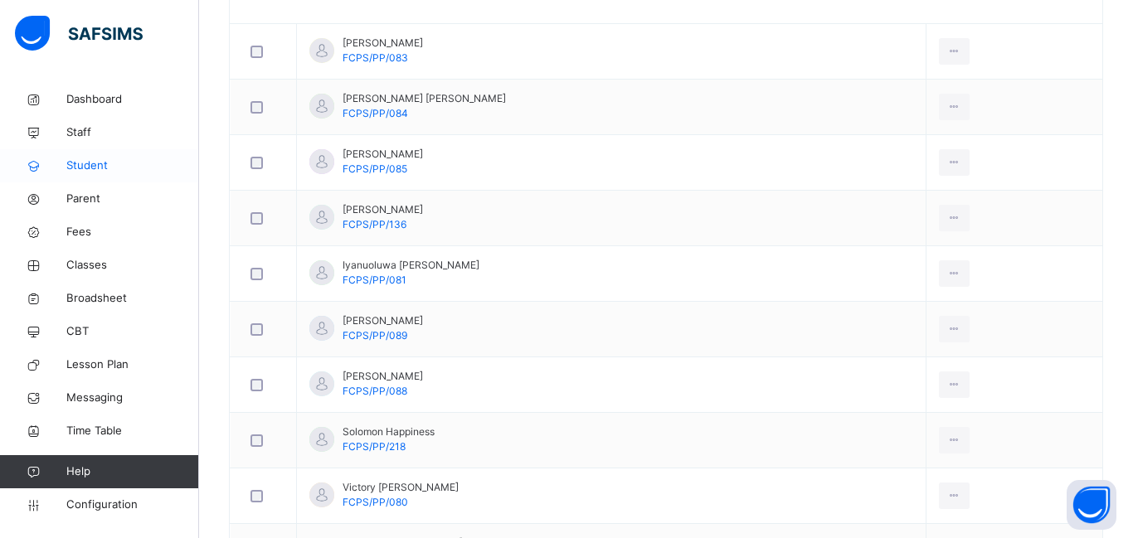
click at [113, 160] on span "Student" at bounding box center [132, 166] width 133 height 17
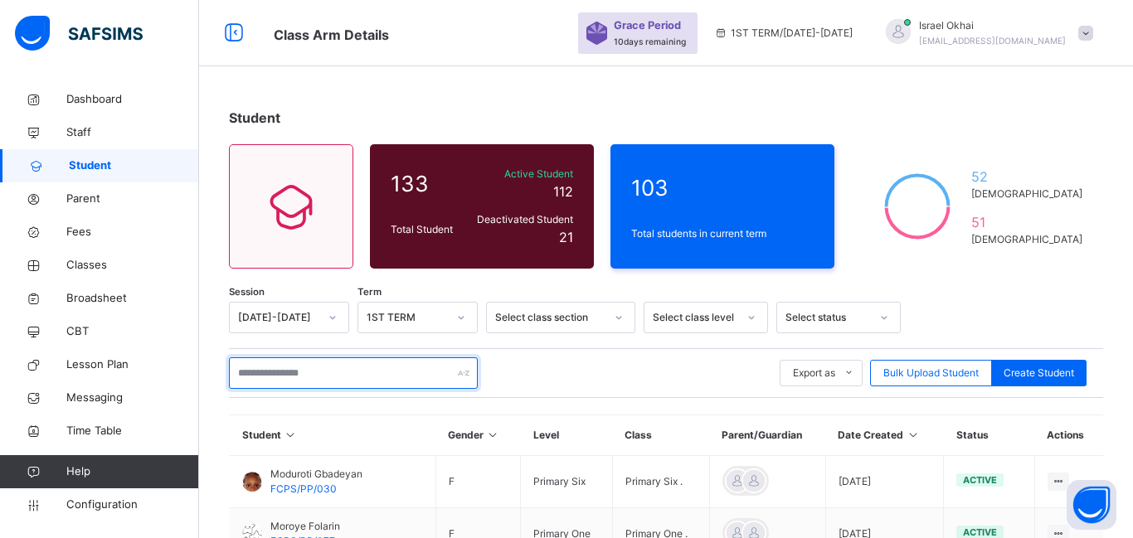
click at [301, 382] on input "text" at bounding box center [353, 373] width 249 height 32
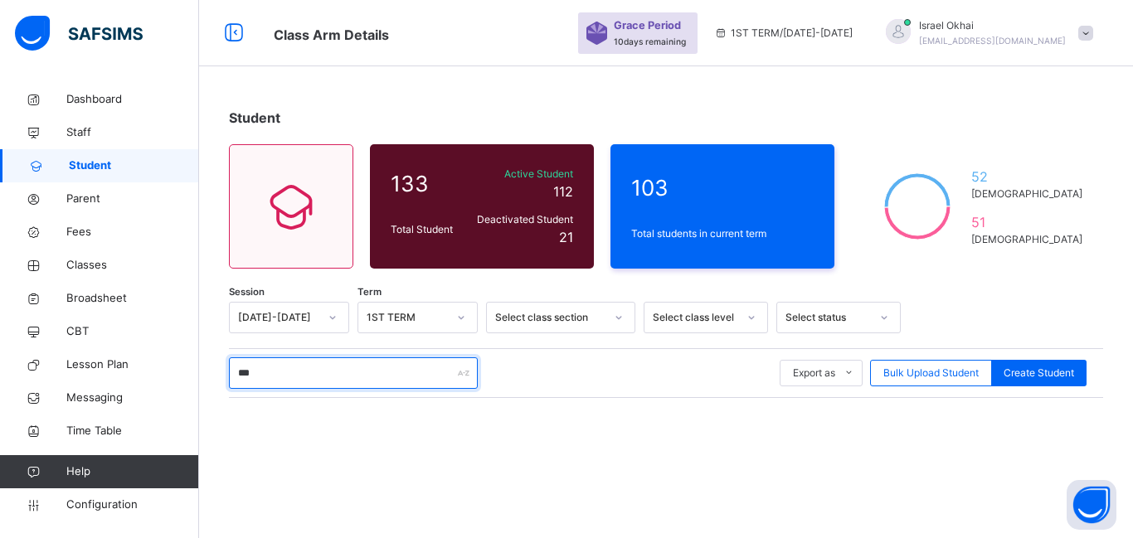
type input "****"
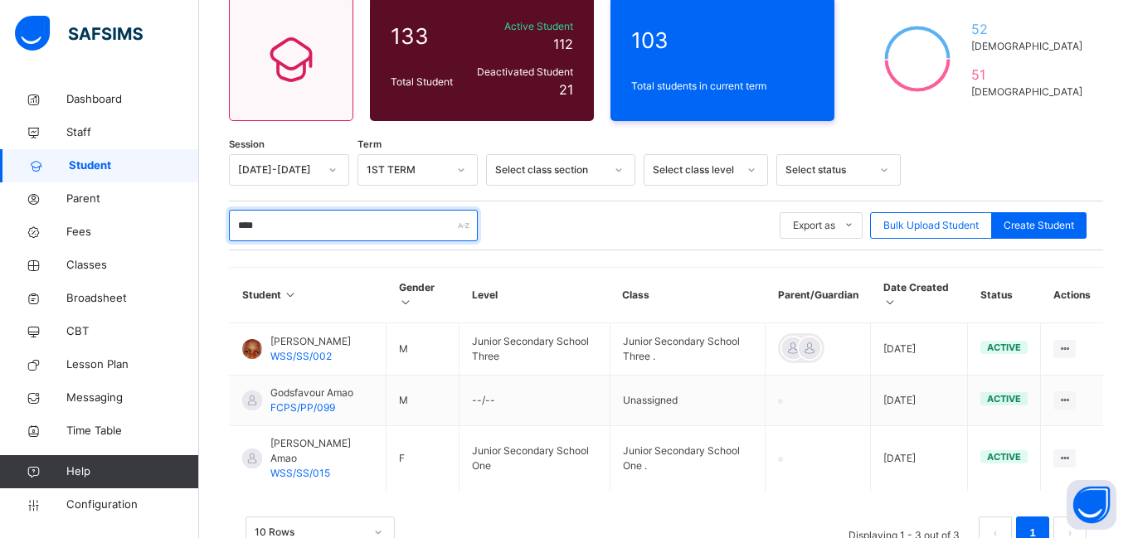
scroll to position [201, 0]
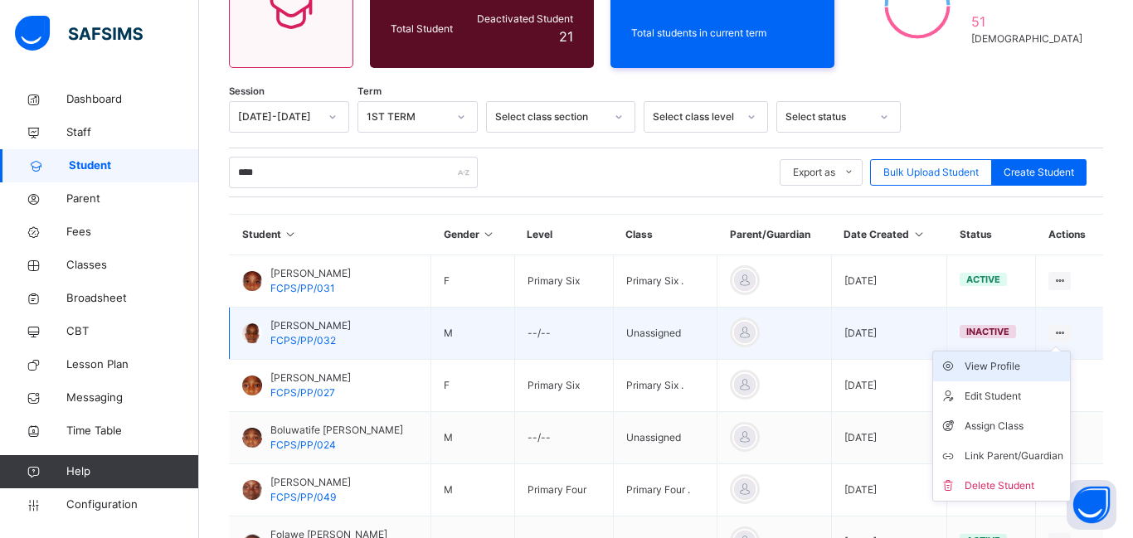
click at [1028, 366] on div "View Profile" at bounding box center [1013, 366] width 99 height 17
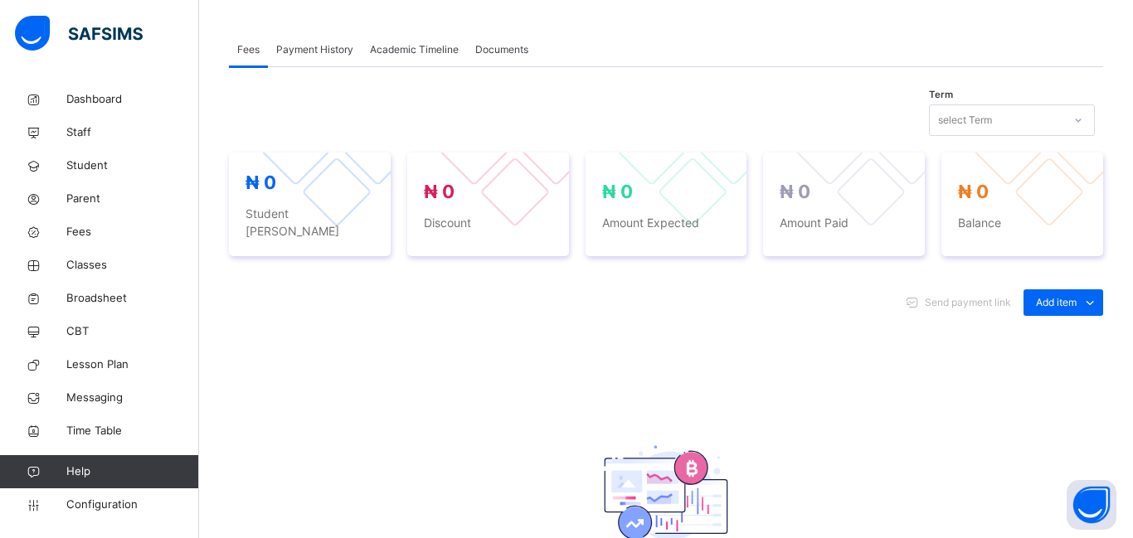
scroll to position [36, 0]
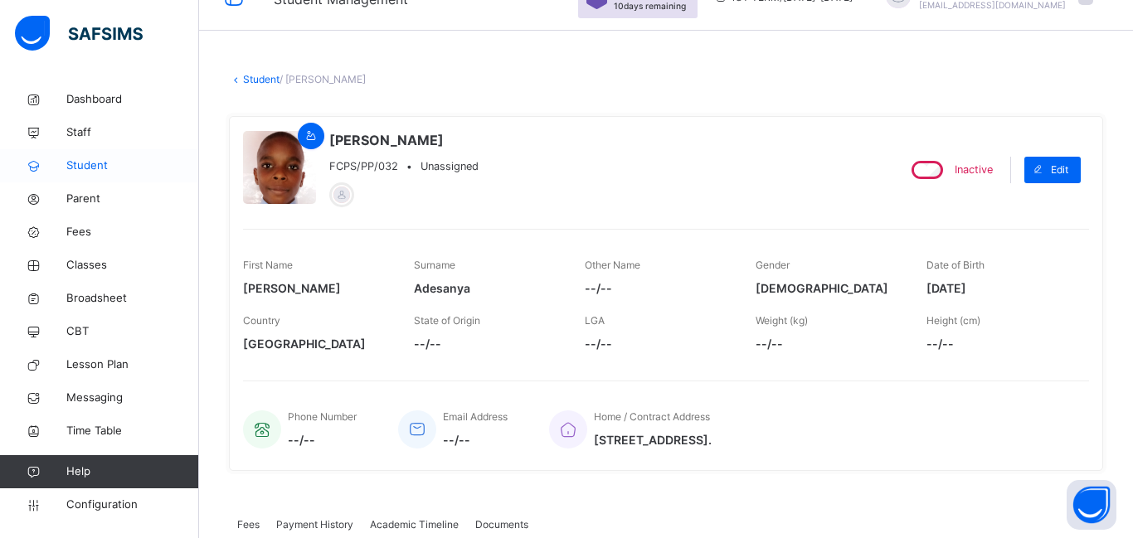
click at [92, 168] on span "Student" at bounding box center [132, 166] width 133 height 17
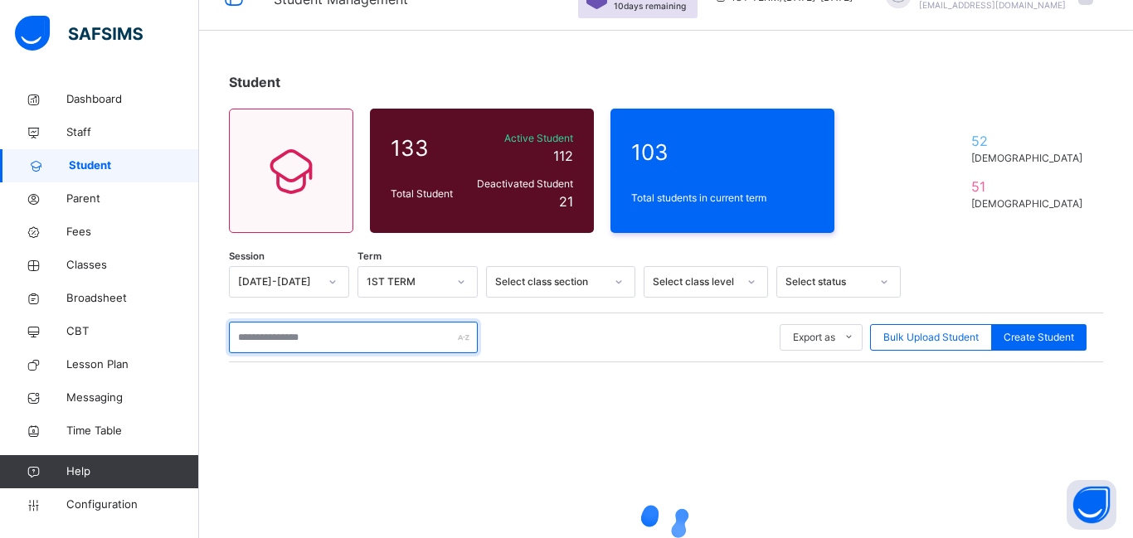
click at [287, 333] on input "text" at bounding box center [353, 338] width 249 height 32
type input "****"
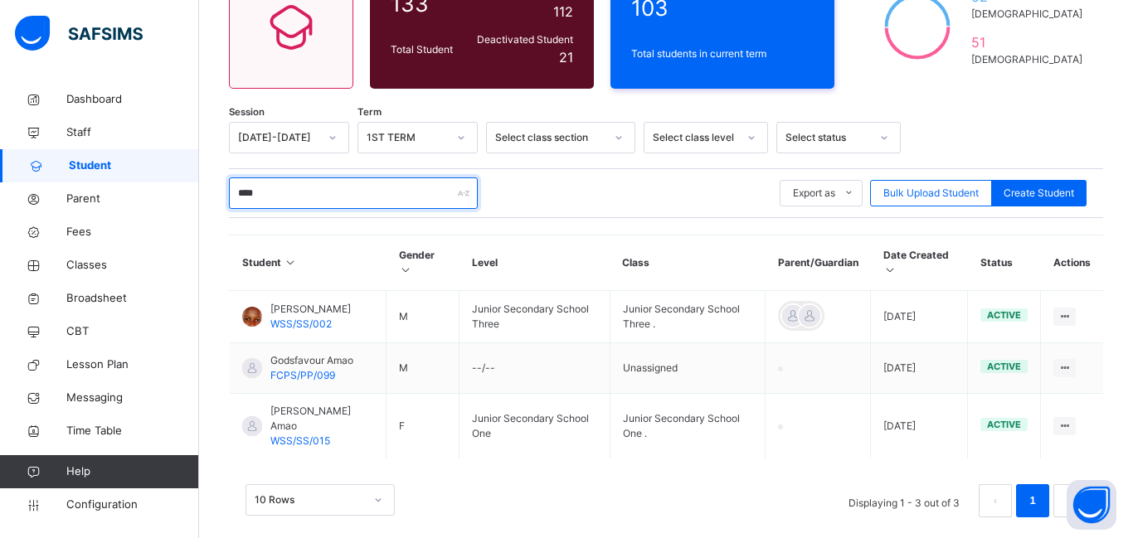
scroll to position [201, 0]
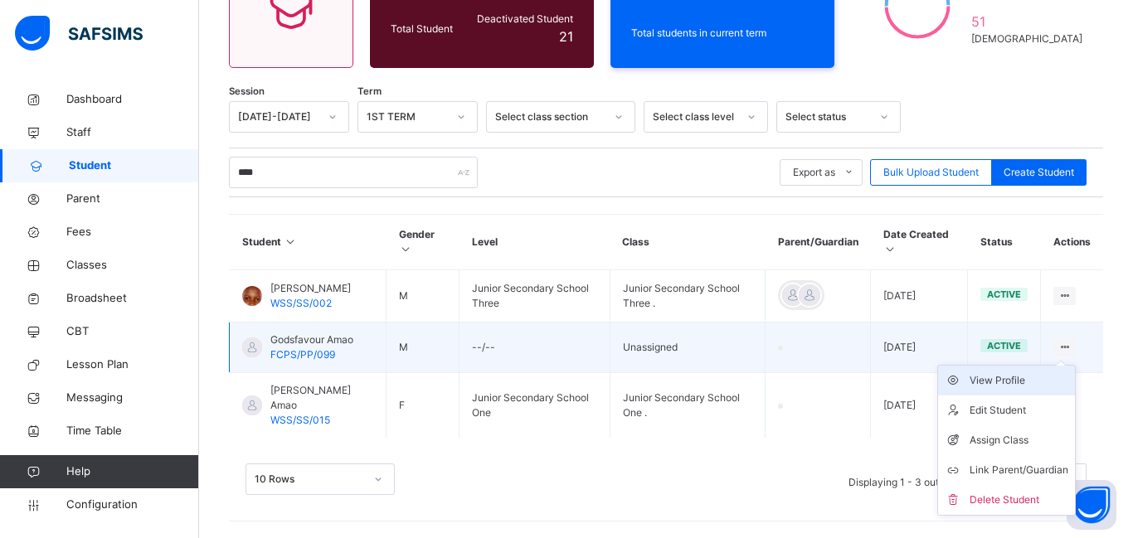
click at [1049, 378] on div "View Profile" at bounding box center [1018, 380] width 99 height 17
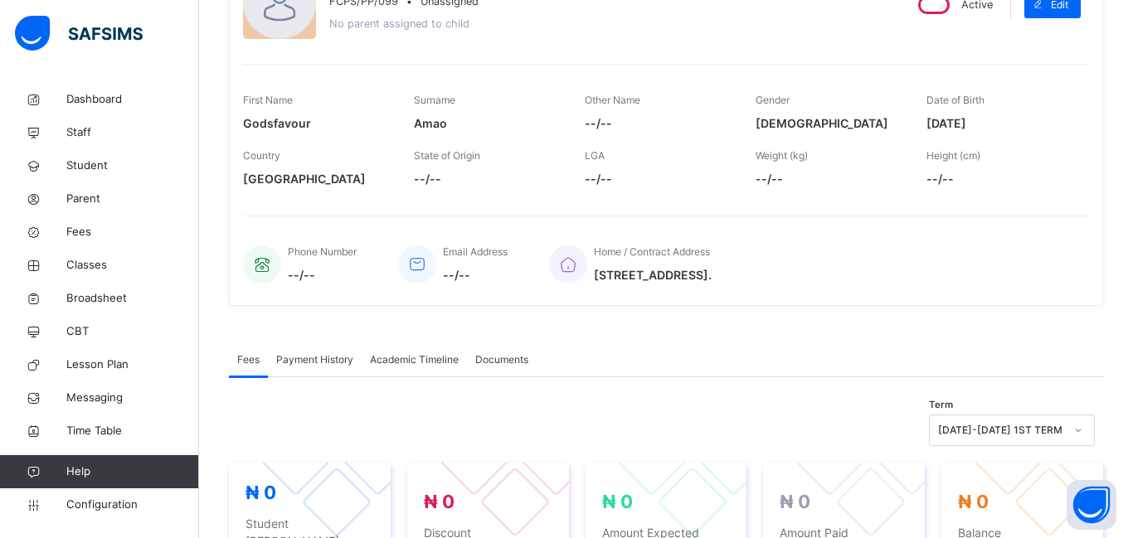
scroll to position [37, 0]
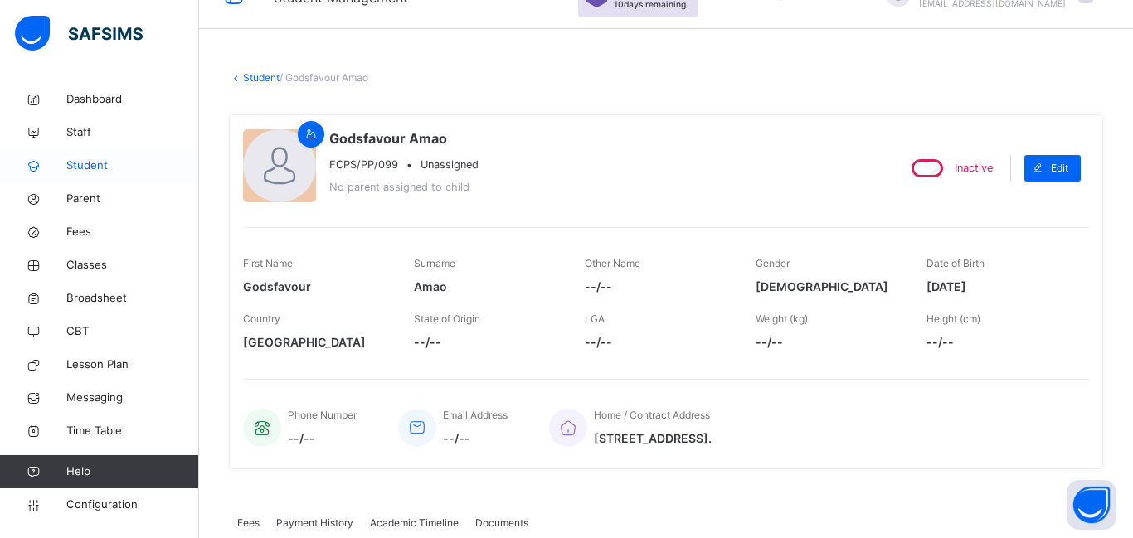
click at [92, 173] on span "Student" at bounding box center [132, 166] width 133 height 17
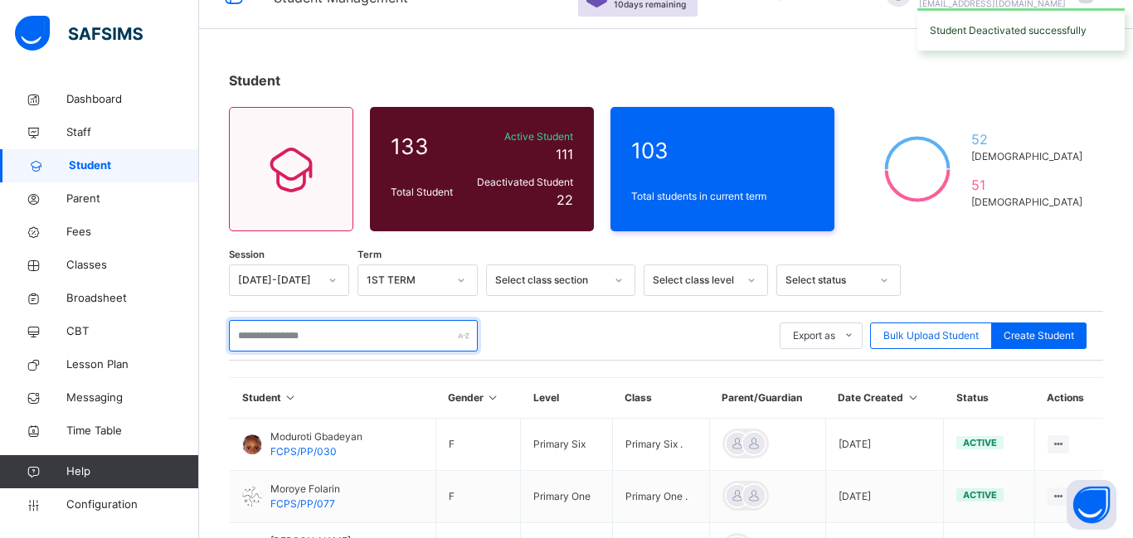
click at [289, 337] on input "text" at bounding box center [353, 336] width 249 height 32
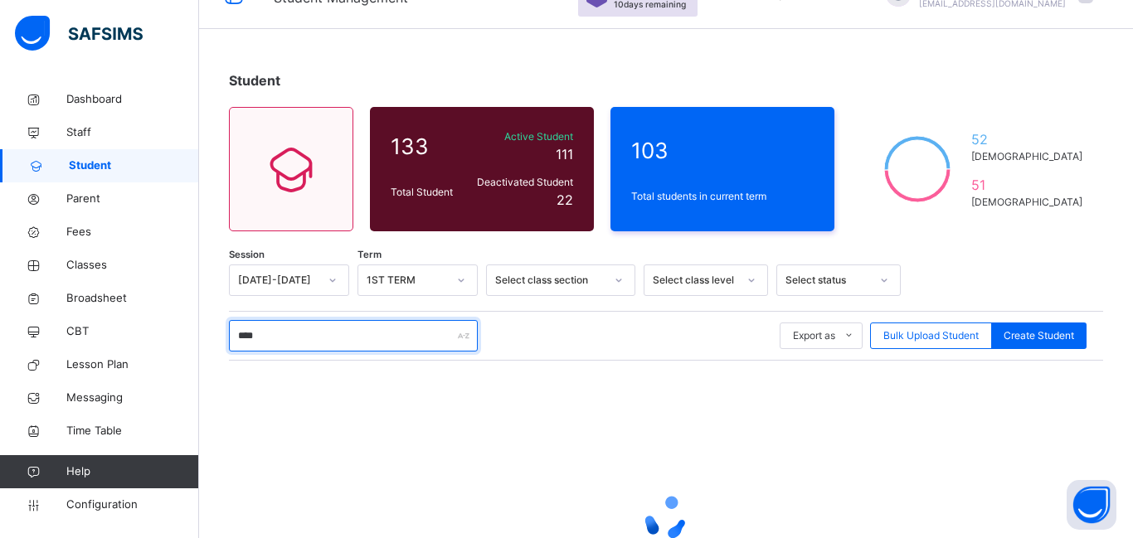
type input "*****"
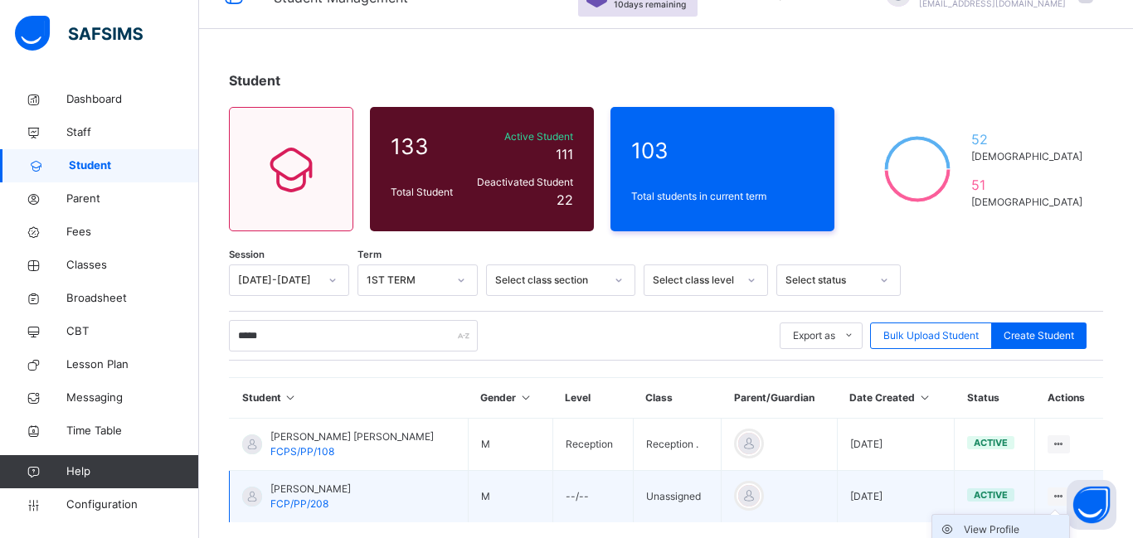
click at [1026, 530] on div "View Profile" at bounding box center [1012, 530] width 99 height 17
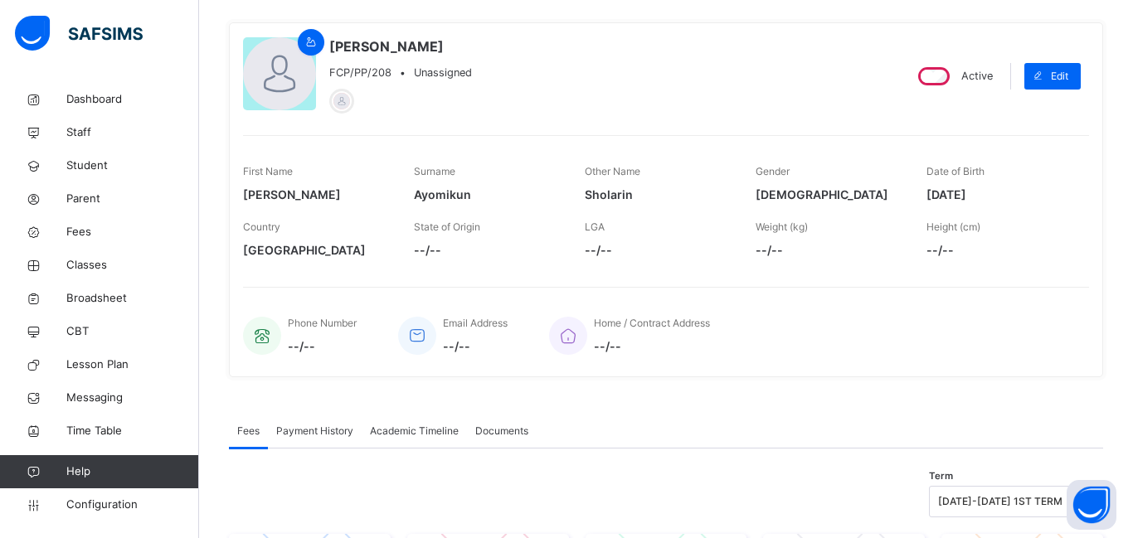
scroll to position [131, 0]
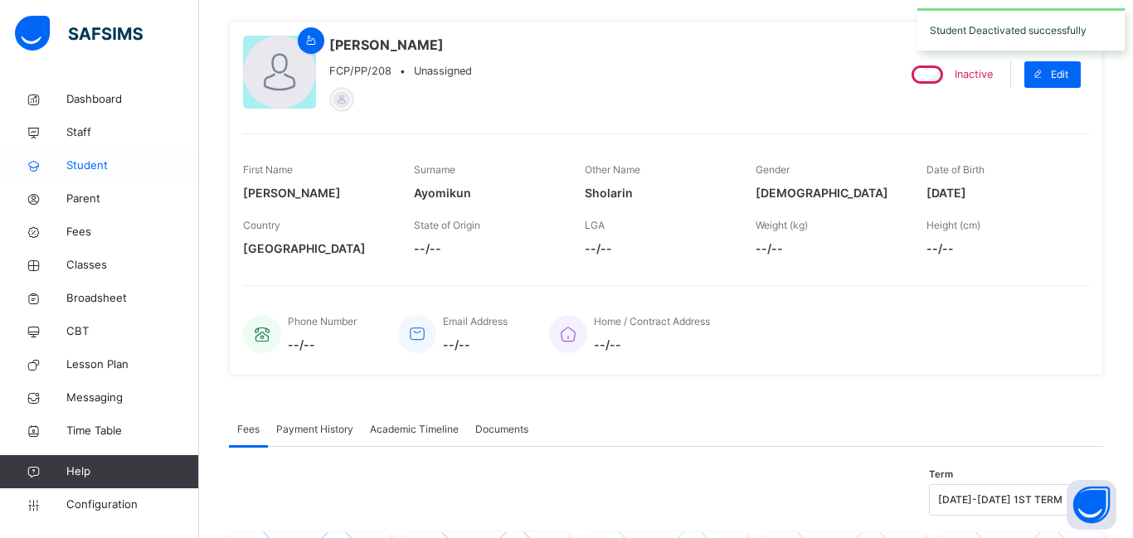
click at [72, 166] on span "Student" at bounding box center [132, 166] width 133 height 17
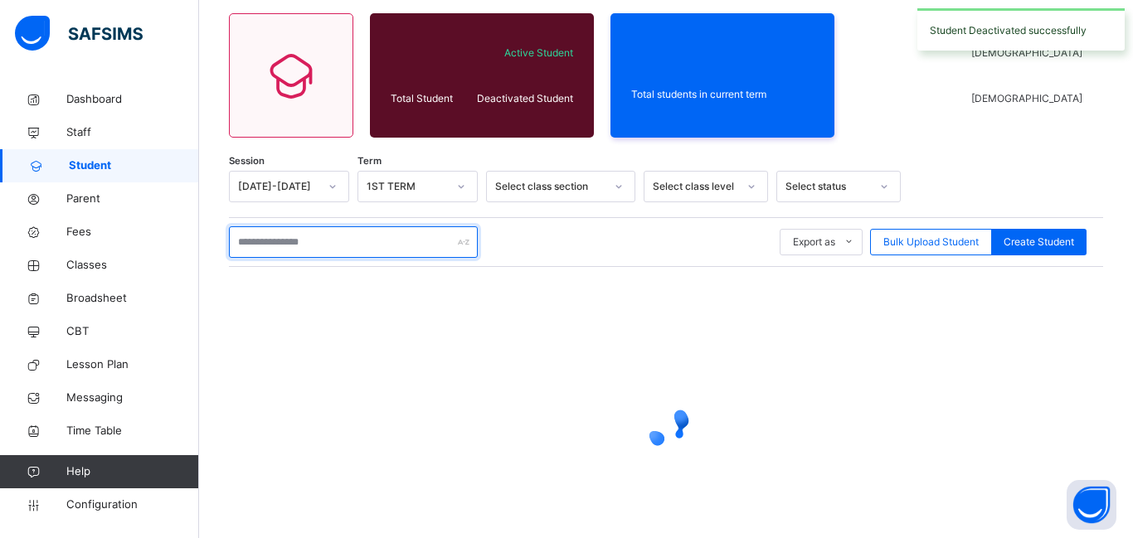
click at [286, 230] on input "text" at bounding box center [353, 242] width 249 height 32
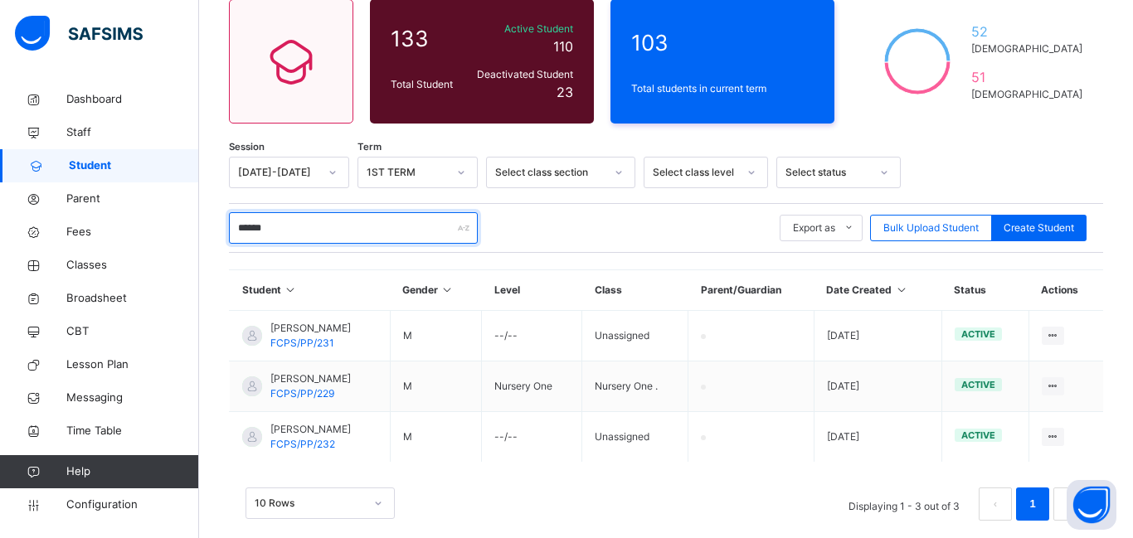
scroll to position [152, 0]
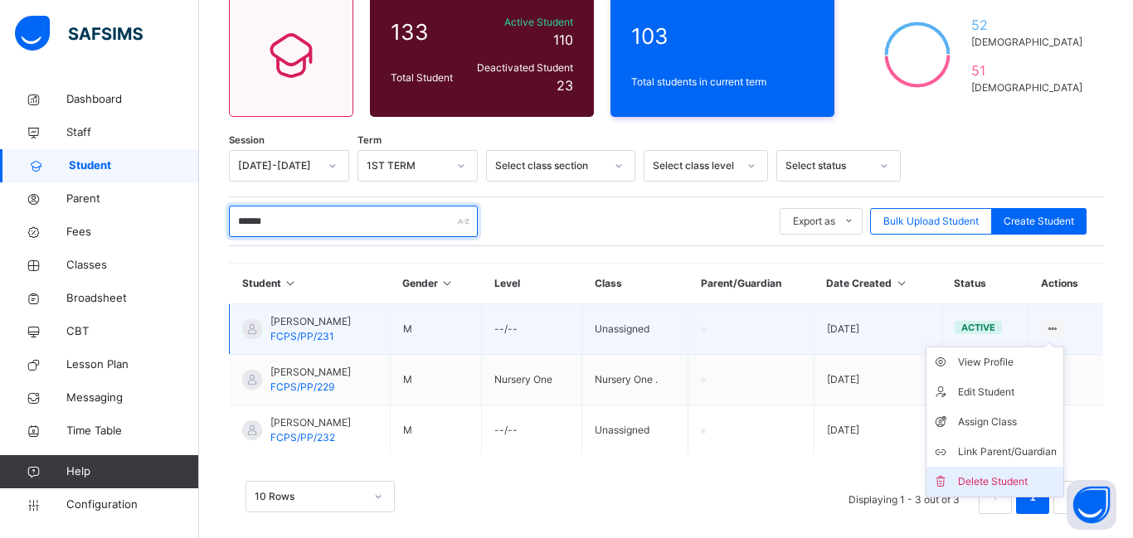
type input "******"
click at [1000, 484] on div "Delete Student" at bounding box center [1007, 481] width 99 height 17
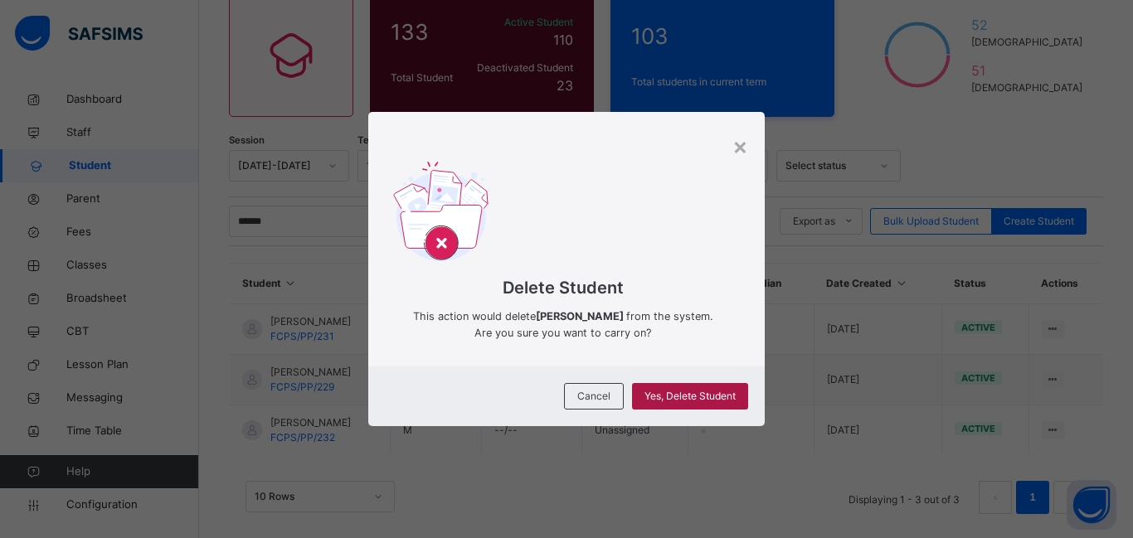
click at [692, 387] on div "Yes, Delete Student" at bounding box center [690, 396] width 116 height 27
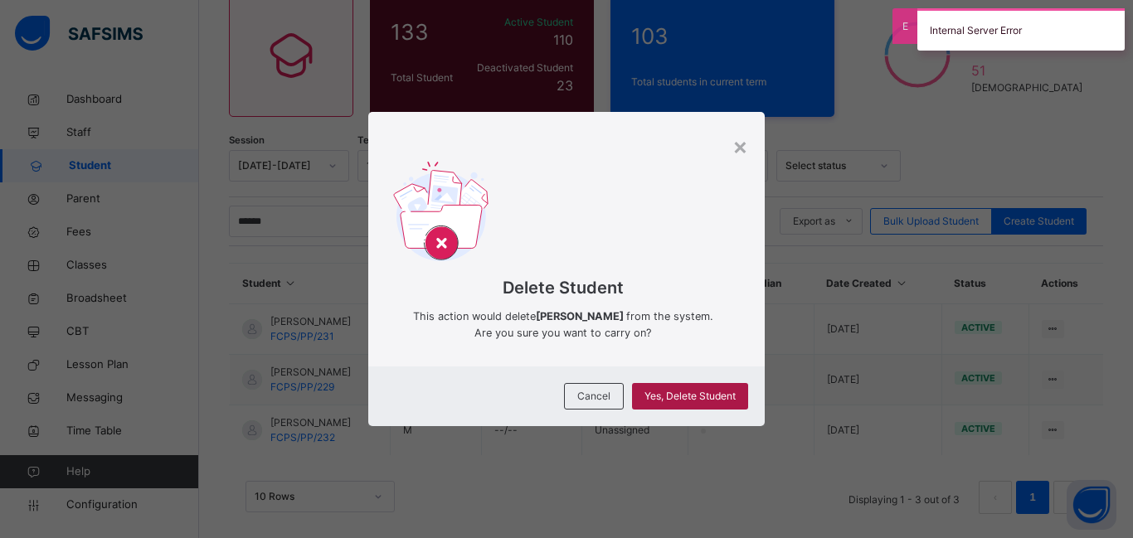
click at [692, 387] on div "Yes, Delete Student" at bounding box center [690, 396] width 116 height 27
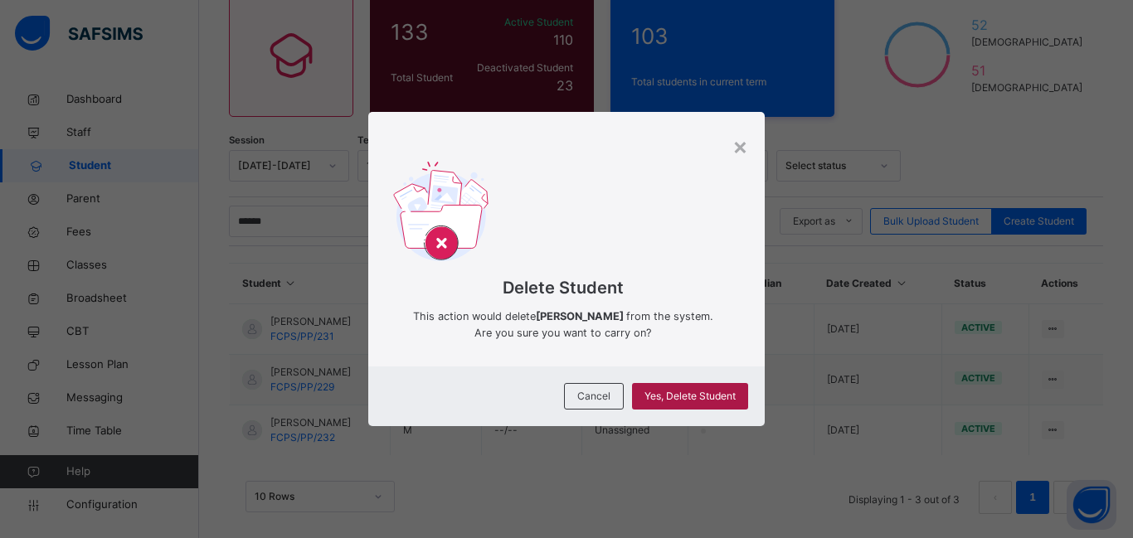
click at [692, 387] on div "Yes, Delete Student" at bounding box center [690, 396] width 116 height 27
click at [1054, 425] on div "× Delete Student This action would delete Ademola Alfred from the system. Are y…" at bounding box center [566, 269] width 1133 height 538
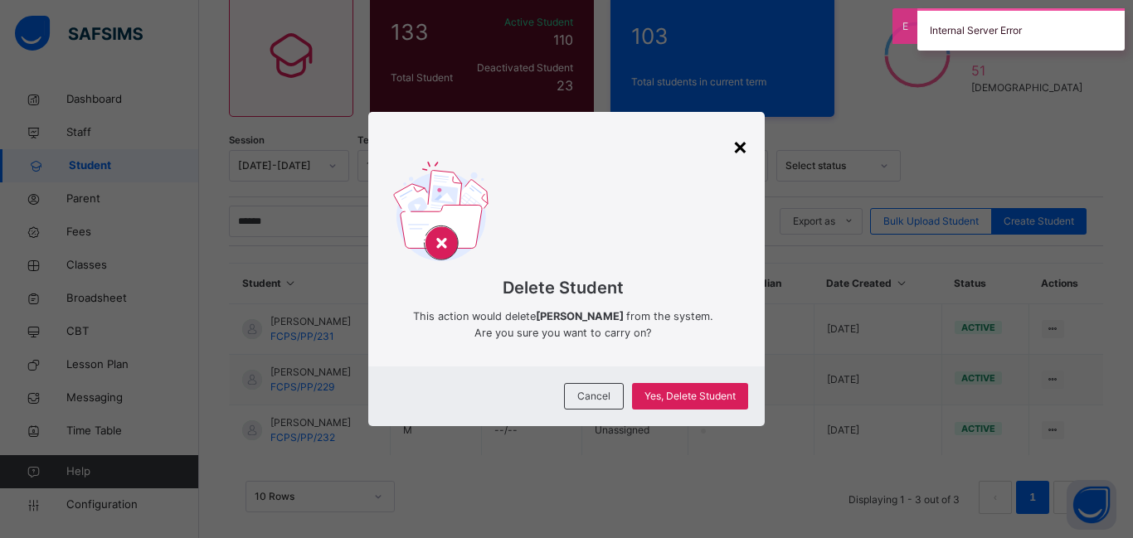
click at [736, 145] on div "×" at bounding box center [740, 146] width 16 height 35
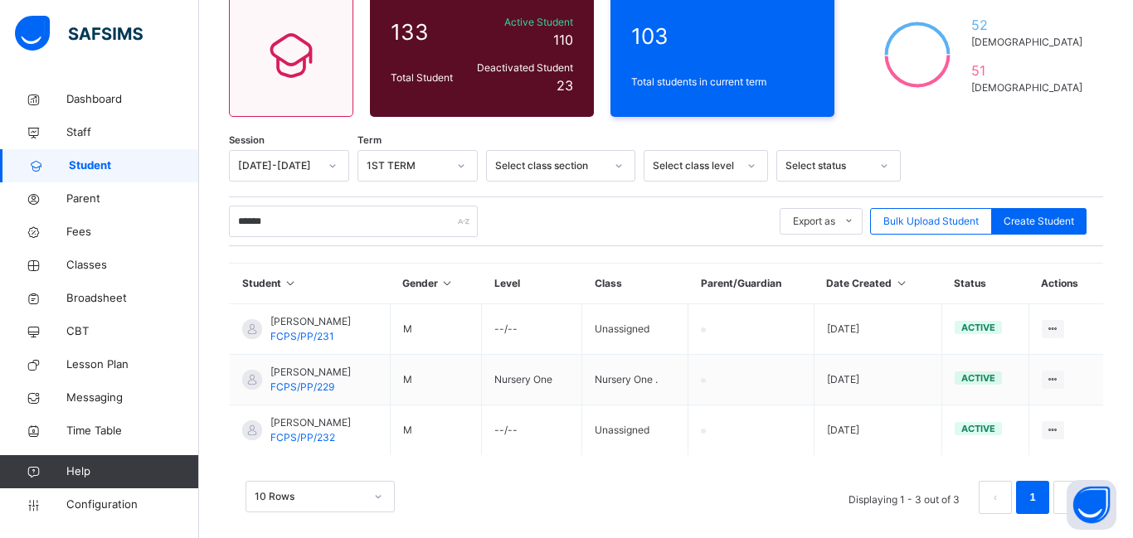
scroll to position [169, 0]
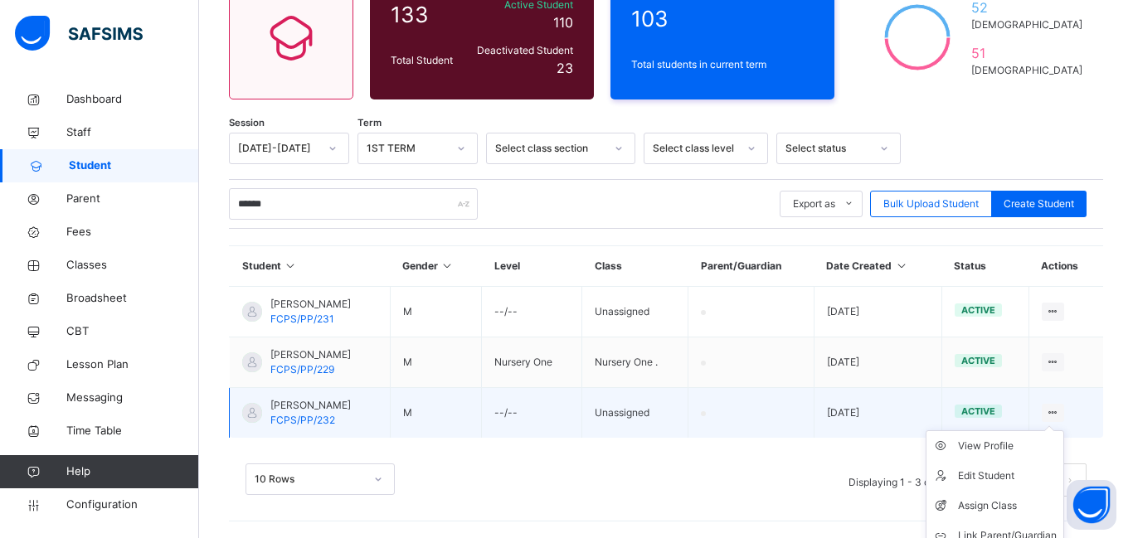
click at [1051, 430] on ul "View Profile Edit Student Assign Class Link Parent/Guardian Delete Student" at bounding box center [994, 505] width 138 height 151
click at [1017, 441] on div "View Profile" at bounding box center [1007, 446] width 99 height 17
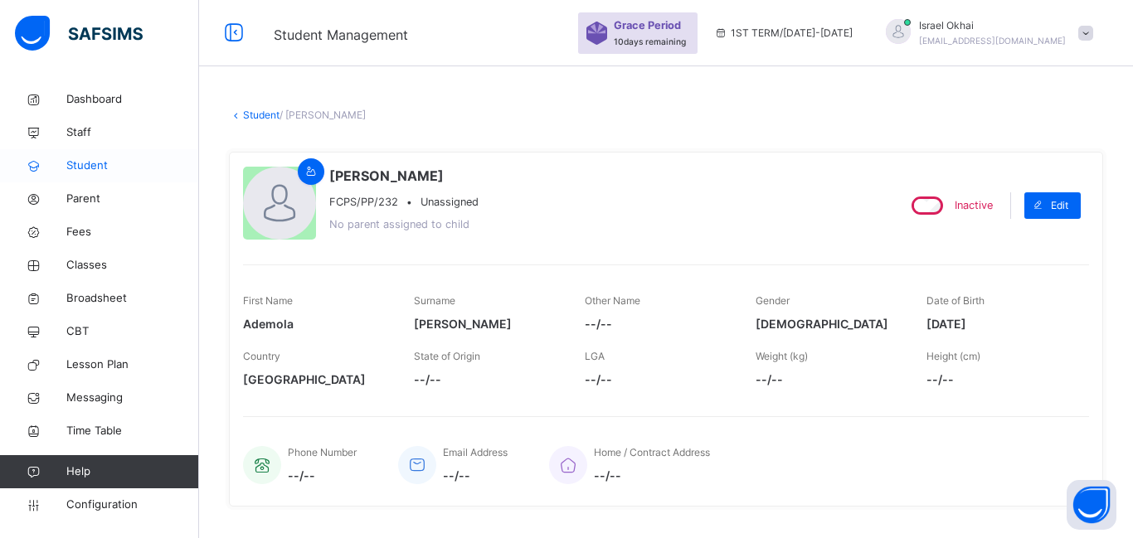
click at [105, 171] on span "Student" at bounding box center [132, 166] width 133 height 17
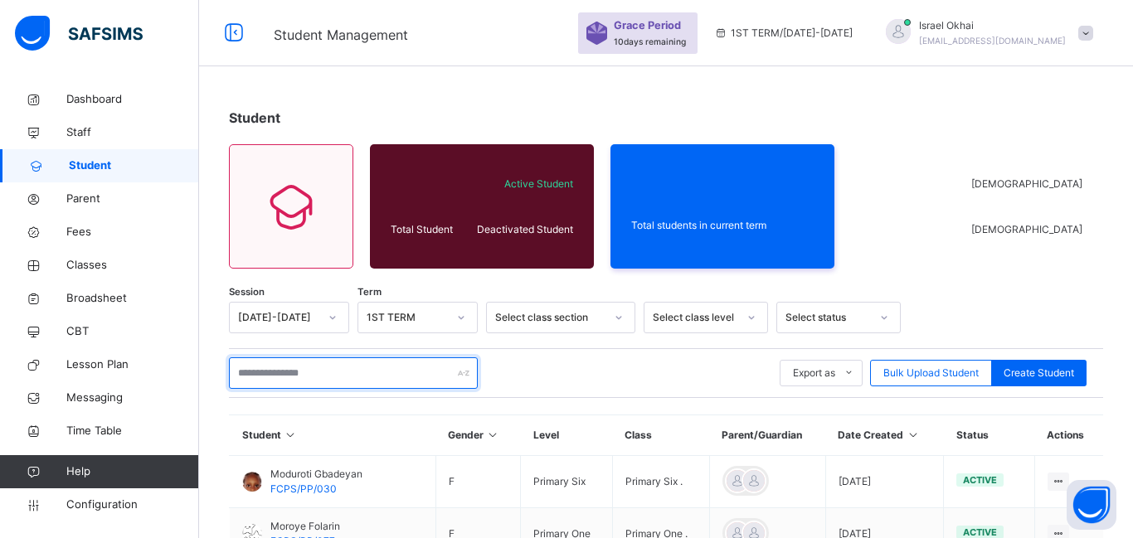
click at [269, 365] on input "text" at bounding box center [353, 373] width 249 height 32
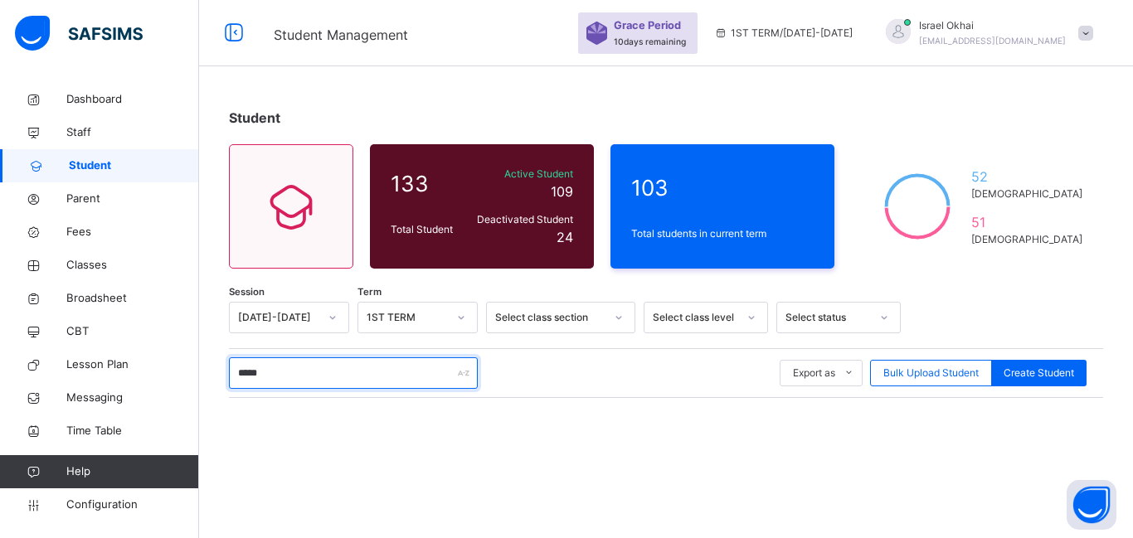
type input "******"
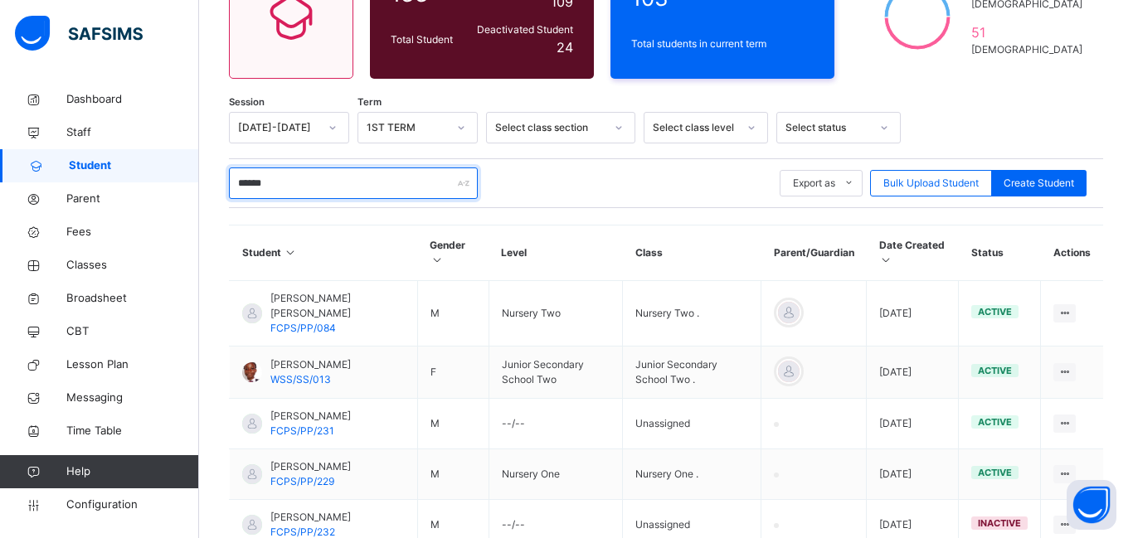
scroll to position [198, 0]
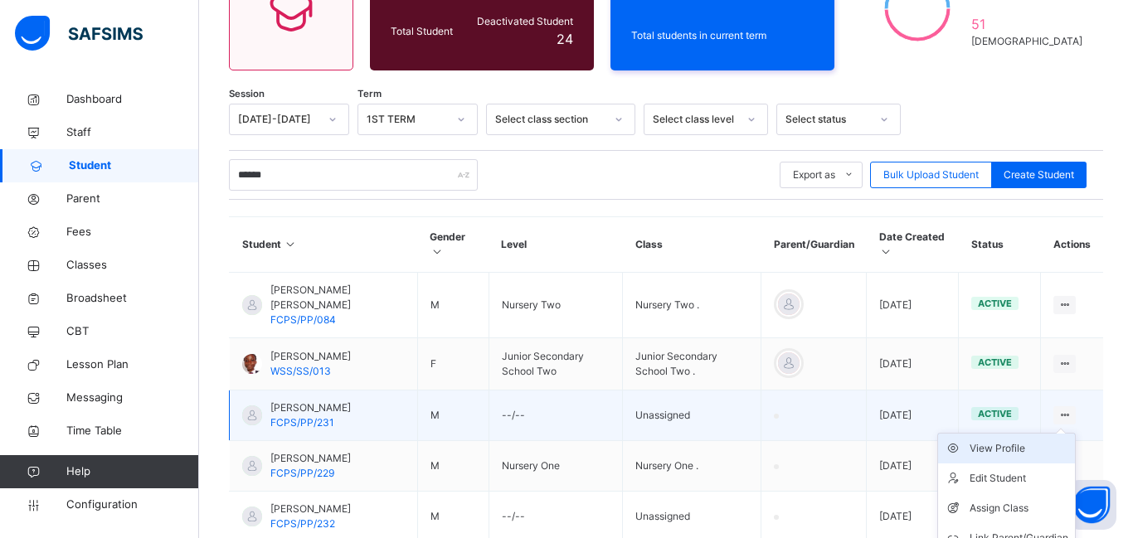
click at [1022, 444] on div "View Profile" at bounding box center [1018, 448] width 99 height 17
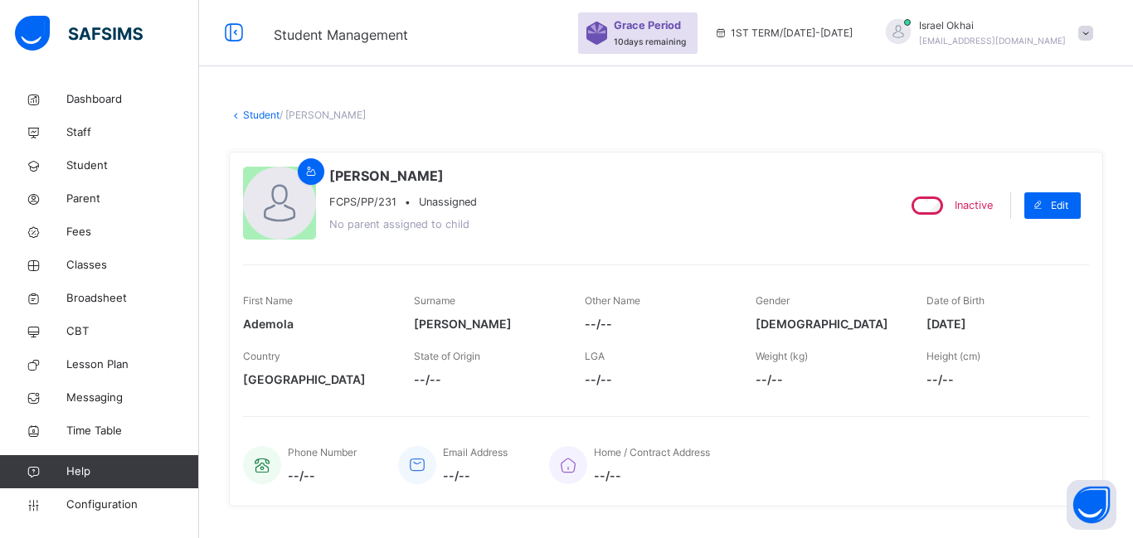
click at [1091, 28] on span at bounding box center [1085, 33] width 15 height 15
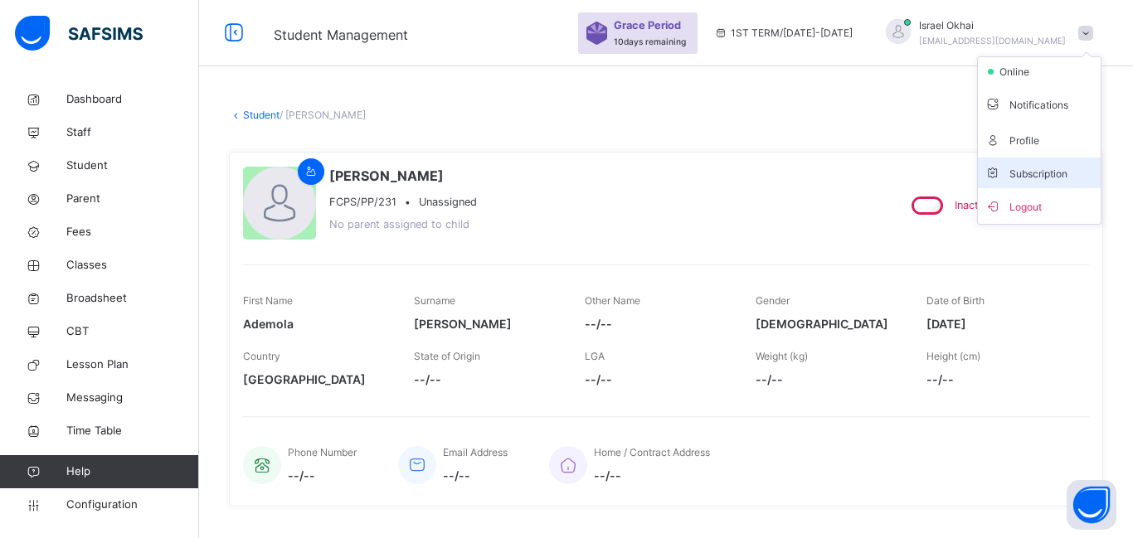
click at [1055, 162] on li "Subscription" at bounding box center [1039, 173] width 123 height 31
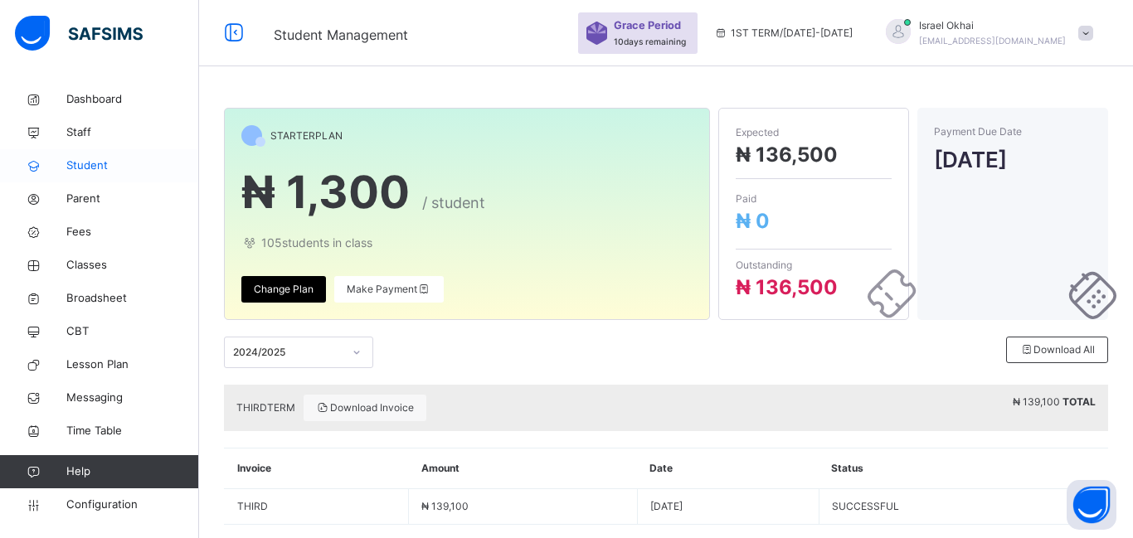
click at [85, 162] on span "Student" at bounding box center [132, 166] width 133 height 17
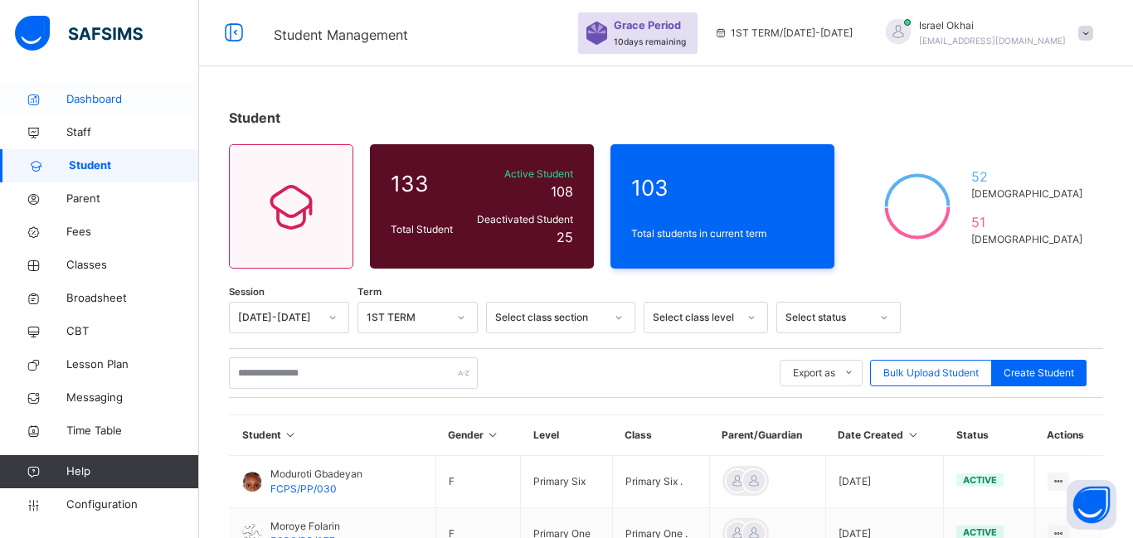
click at [109, 85] on link "Dashboard" at bounding box center [99, 99] width 199 height 33
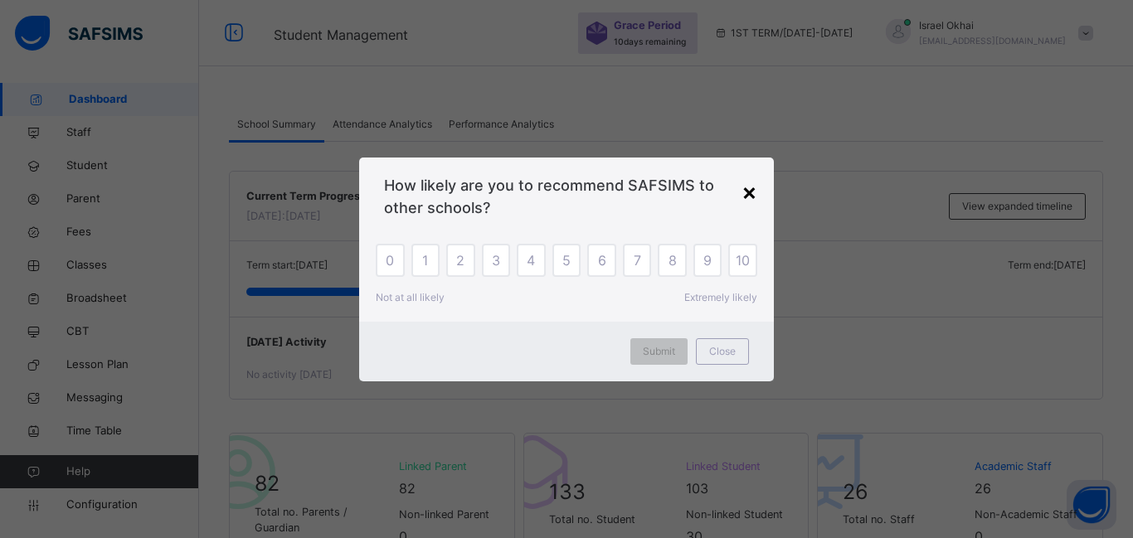
click at [743, 191] on div "×" at bounding box center [749, 191] width 16 height 35
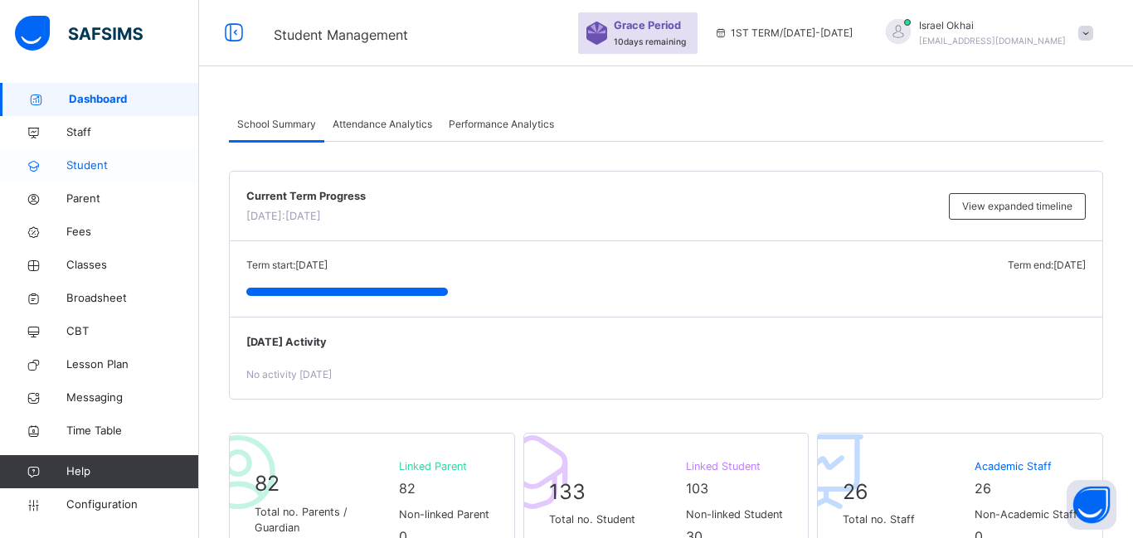
click at [79, 171] on span "Student" at bounding box center [132, 166] width 133 height 17
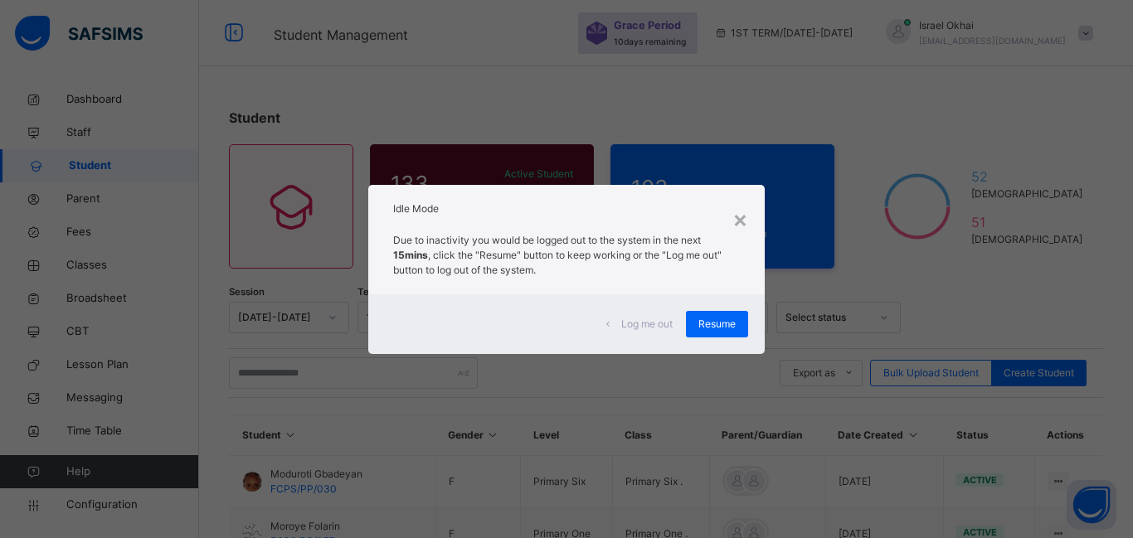
click at [136, 126] on div "× Idle Mode Due to inactivity you would be logged out to the system in the next…" at bounding box center [566, 269] width 1133 height 538
click at [740, 219] on div "×" at bounding box center [740, 218] width 16 height 35
click at [192, 290] on div "× Idle Mode Due to inactivity you would be logged out to the system in the next…" at bounding box center [566, 269] width 1133 height 538
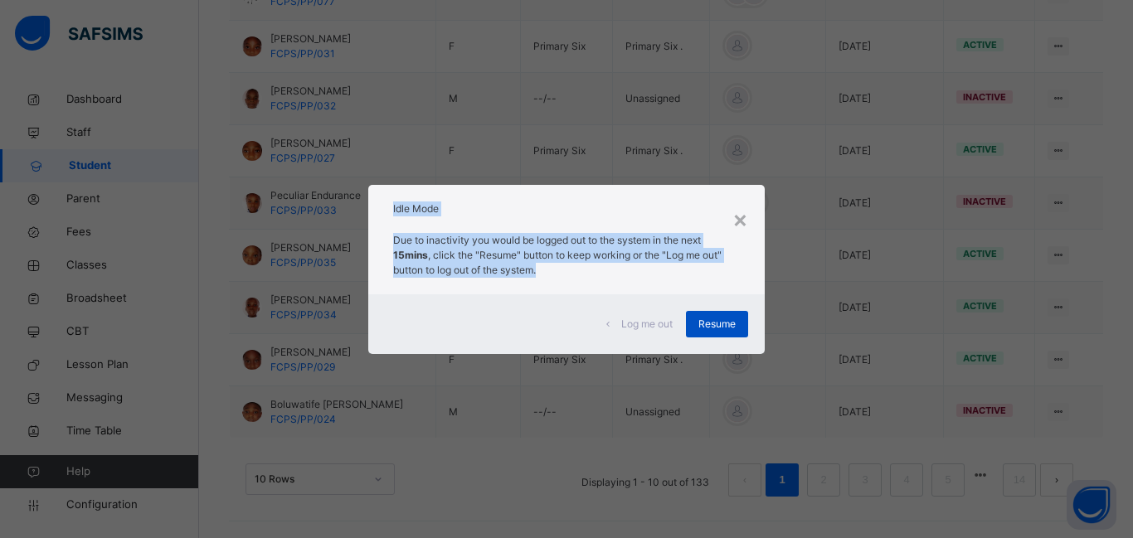
click at [744, 328] on div "Resume" at bounding box center [717, 324] width 62 height 27
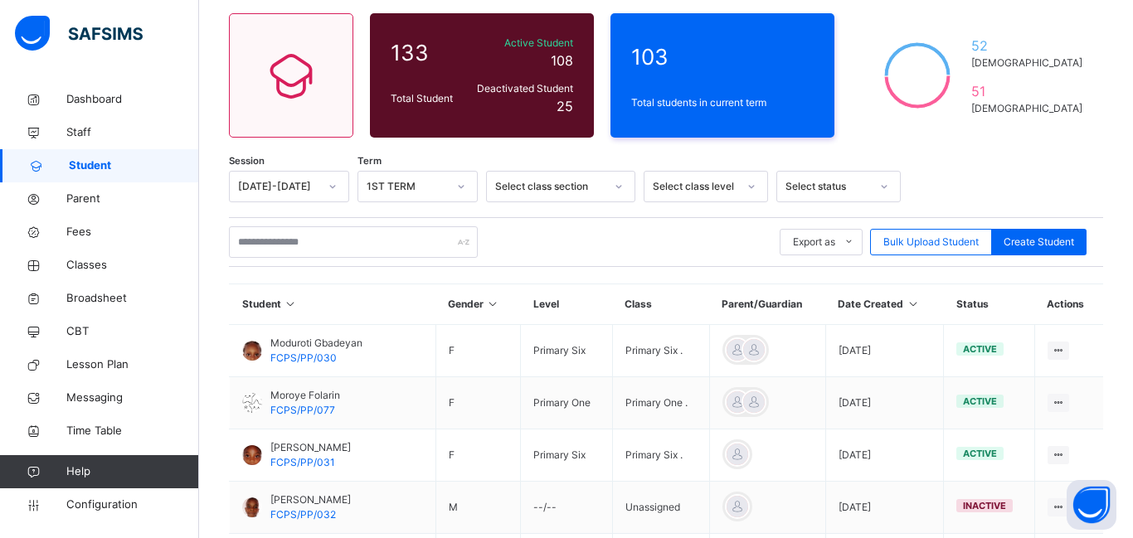
scroll to position [0, 0]
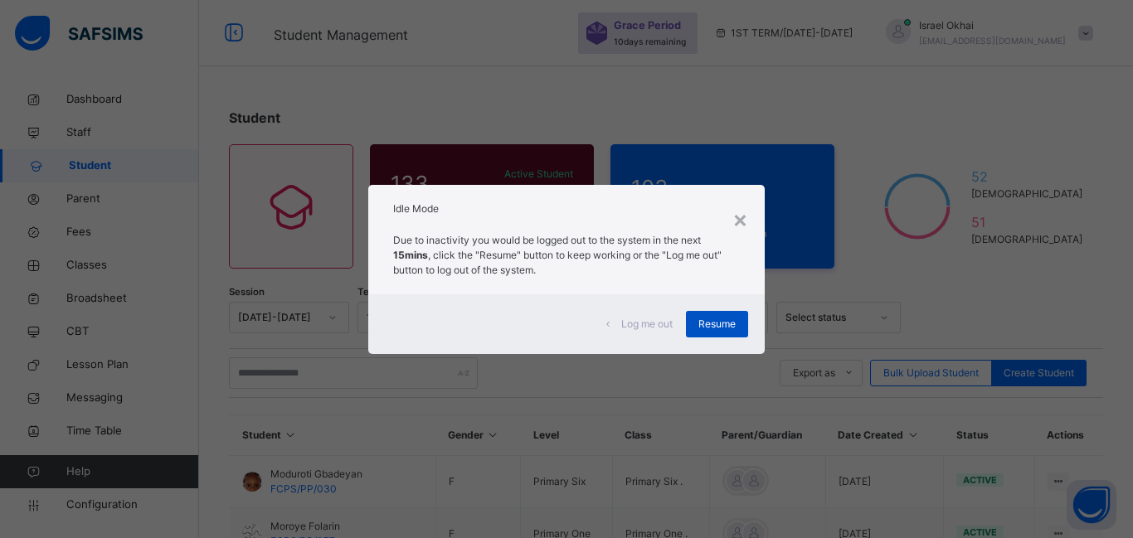
click at [711, 328] on span "Resume" at bounding box center [716, 324] width 37 height 15
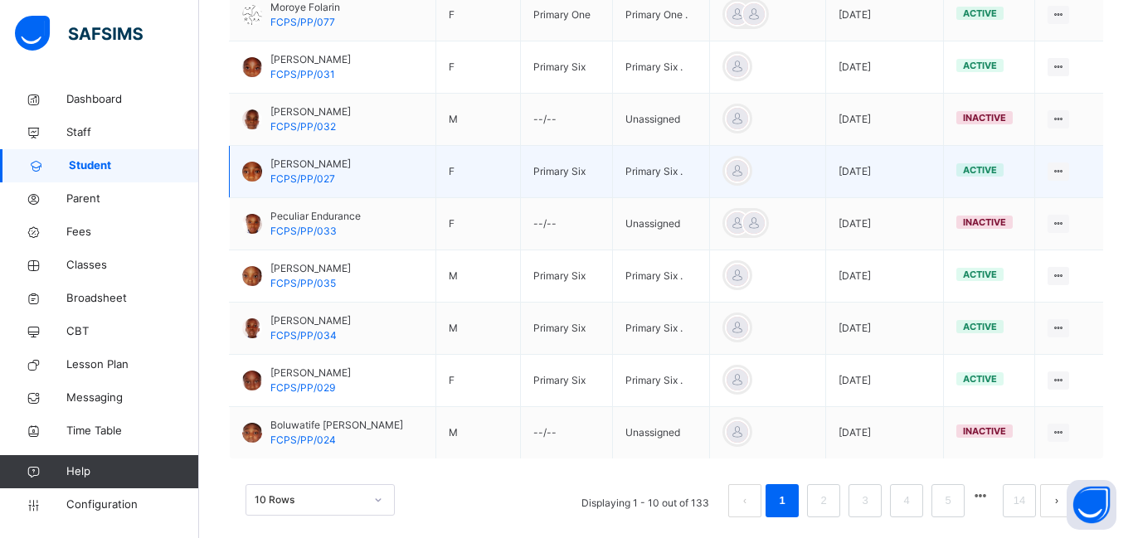
scroll to position [540, 0]
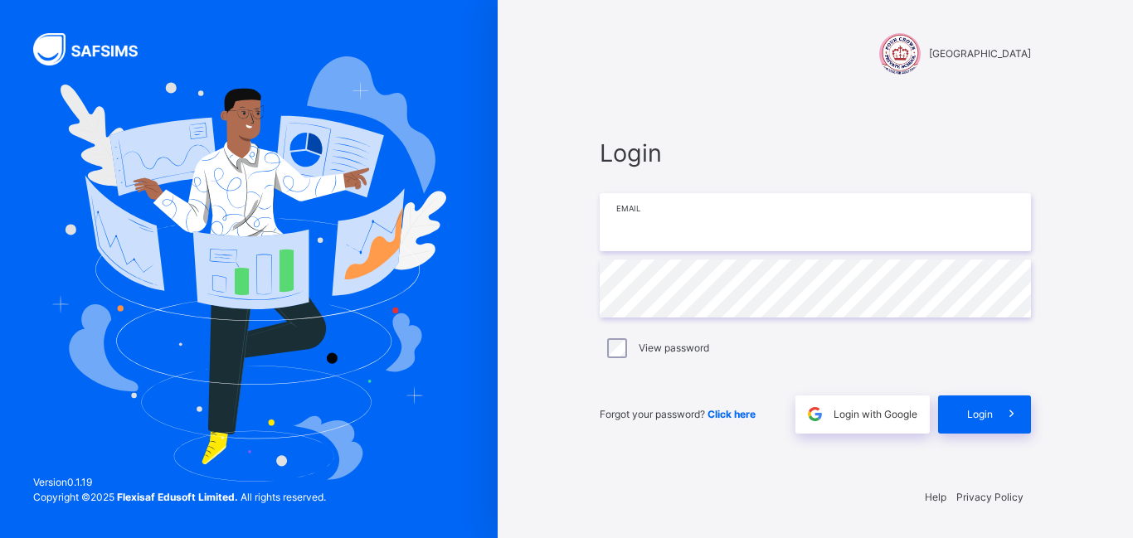
click at [654, 246] on input "email" at bounding box center [814, 222] width 431 height 58
type input "**********"
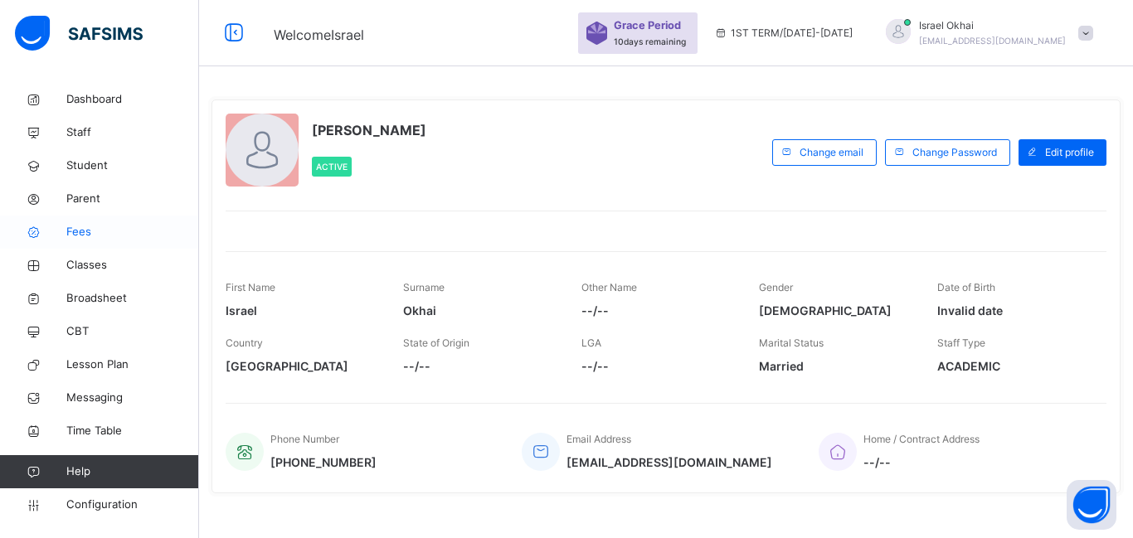
click at [77, 232] on span "Fees" at bounding box center [132, 232] width 133 height 17
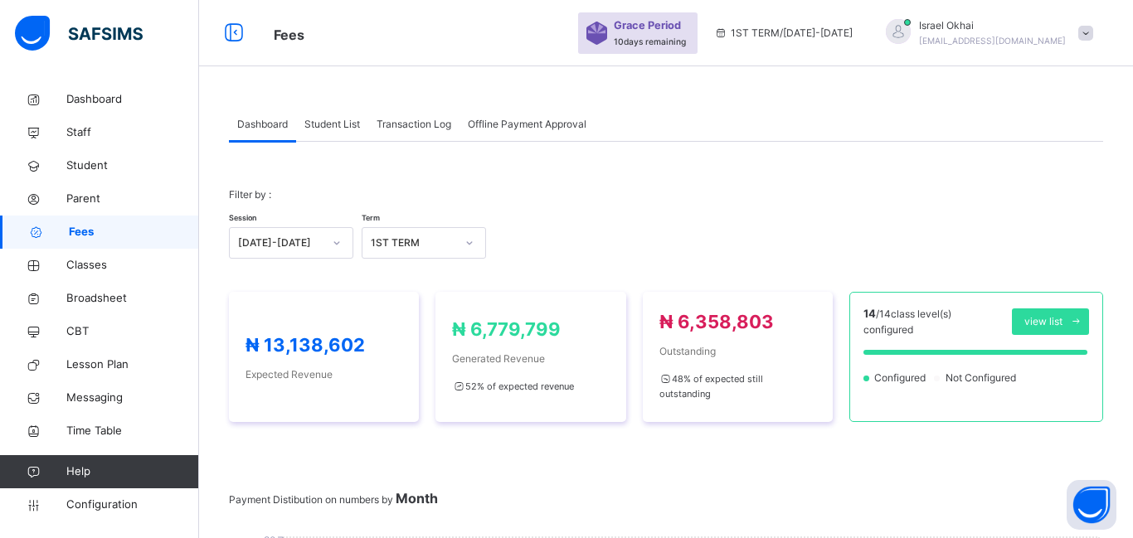
click at [342, 129] on span "Student List" at bounding box center [332, 124] width 56 height 15
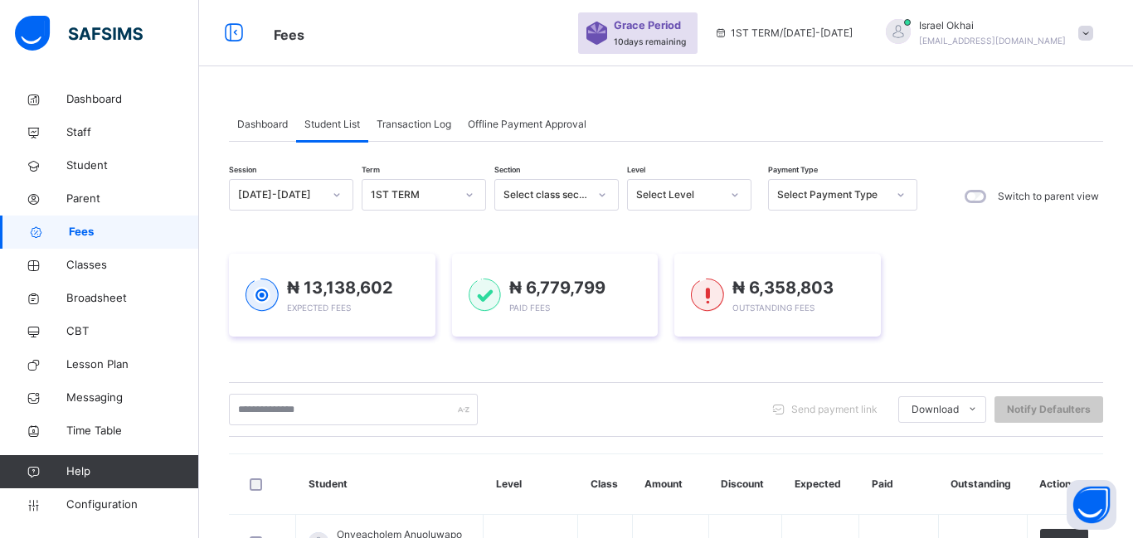
click at [679, 206] on div "Select Level" at bounding box center [673, 195] width 91 height 26
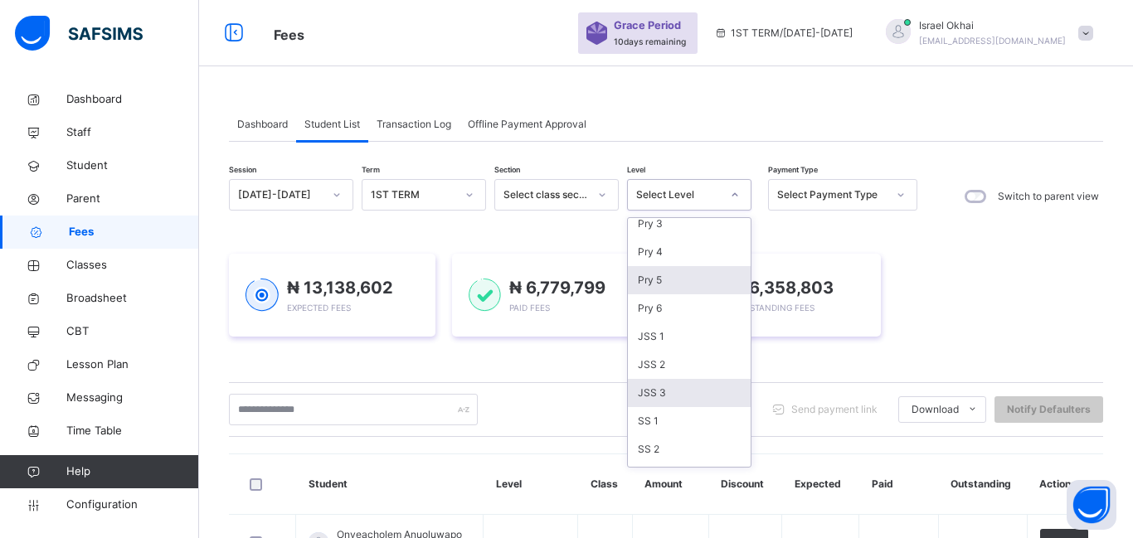
scroll to position [230, 0]
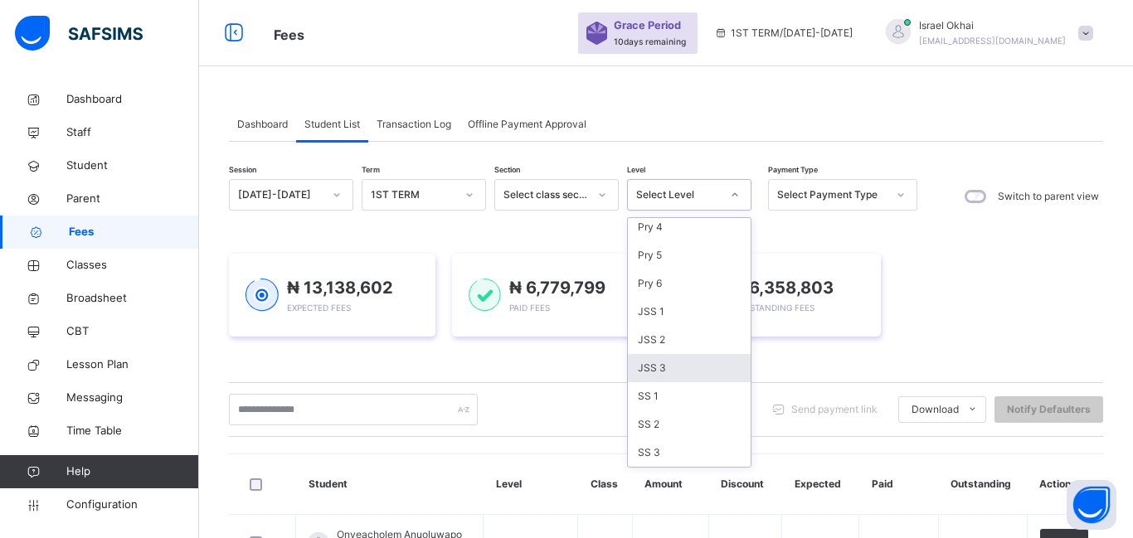
click at [677, 362] on div "JSS 3" at bounding box center [689, 368] width 123 height 28
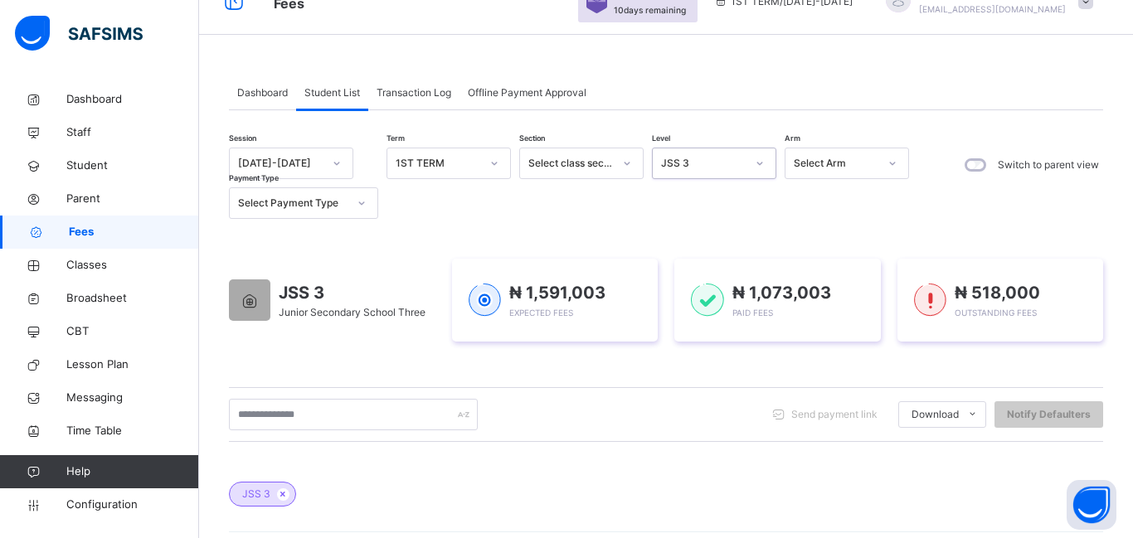
scroll to position [28, 0]
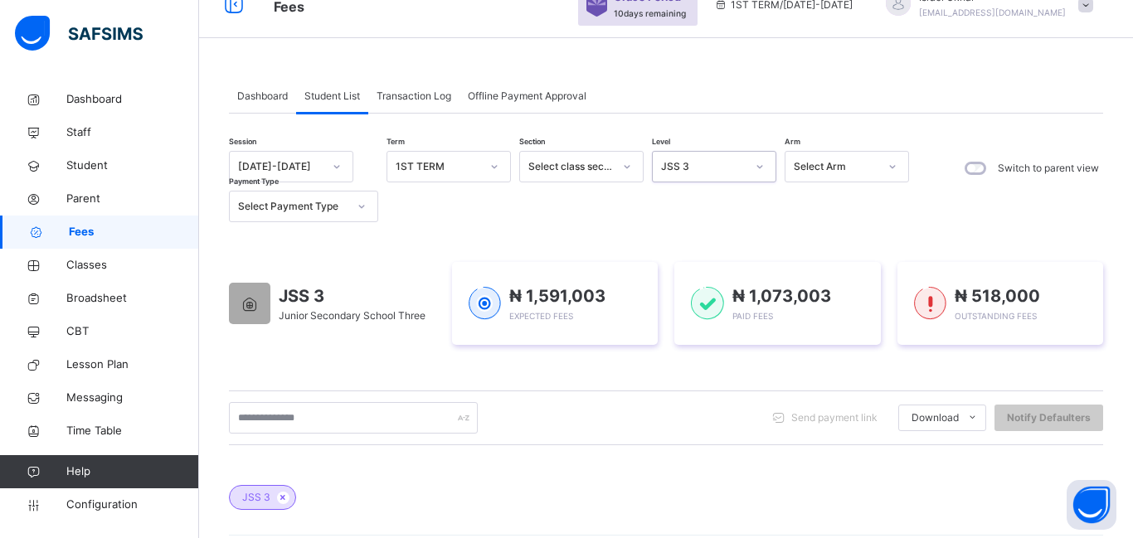
click at [711, 166] on div "JSS 3" at bounding box center [703, 166] width 85 height 15
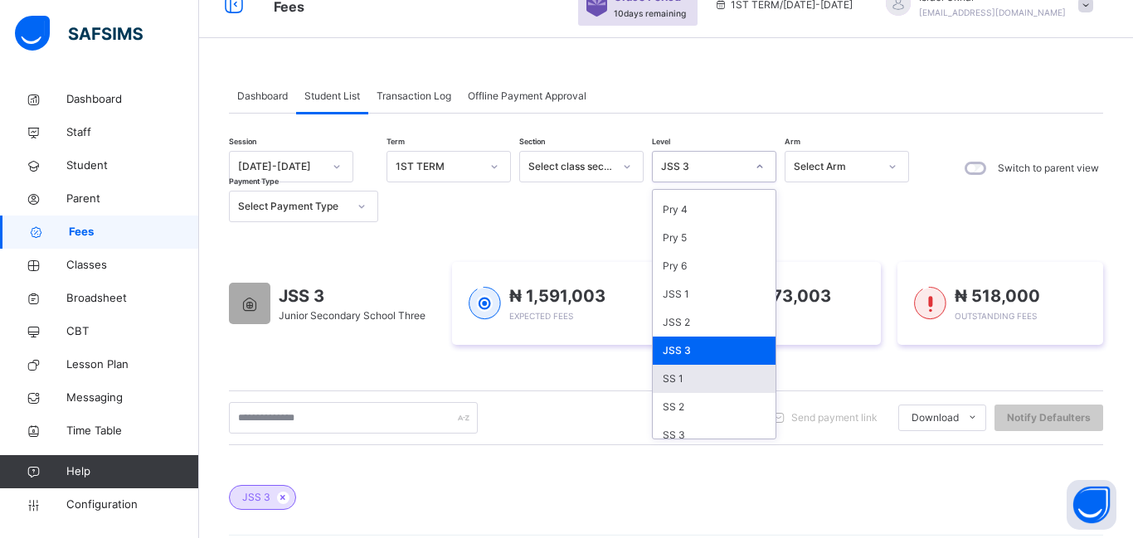
scroll to position [230, 0]
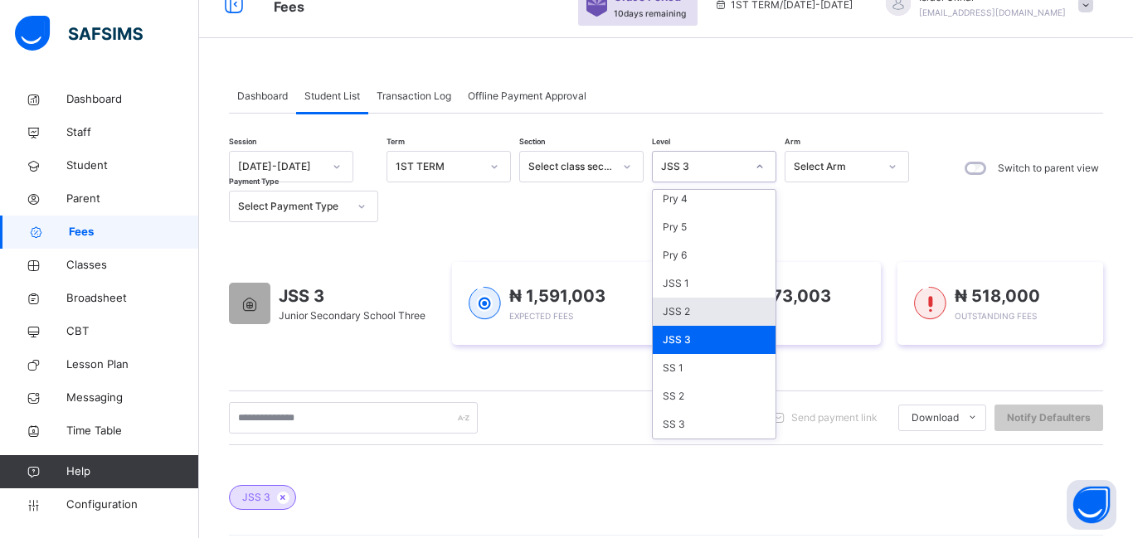
click at [711, 315] on div "JSS 2" at bounding box center [714, 312] width 123 height 28
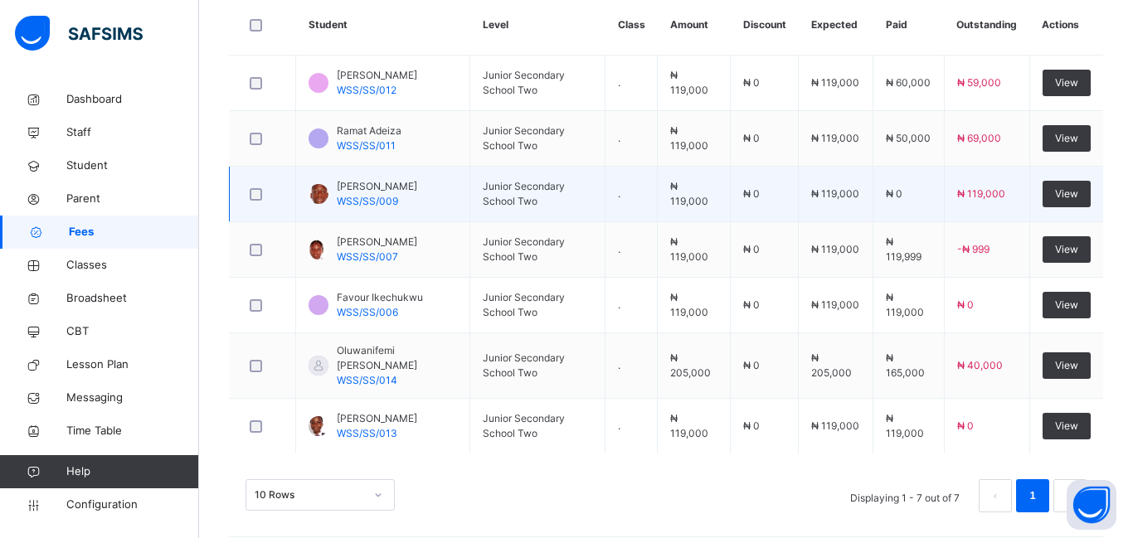
scroll to position [594, 0]
